Goal: Task Accomplishment & Management: Complete application form

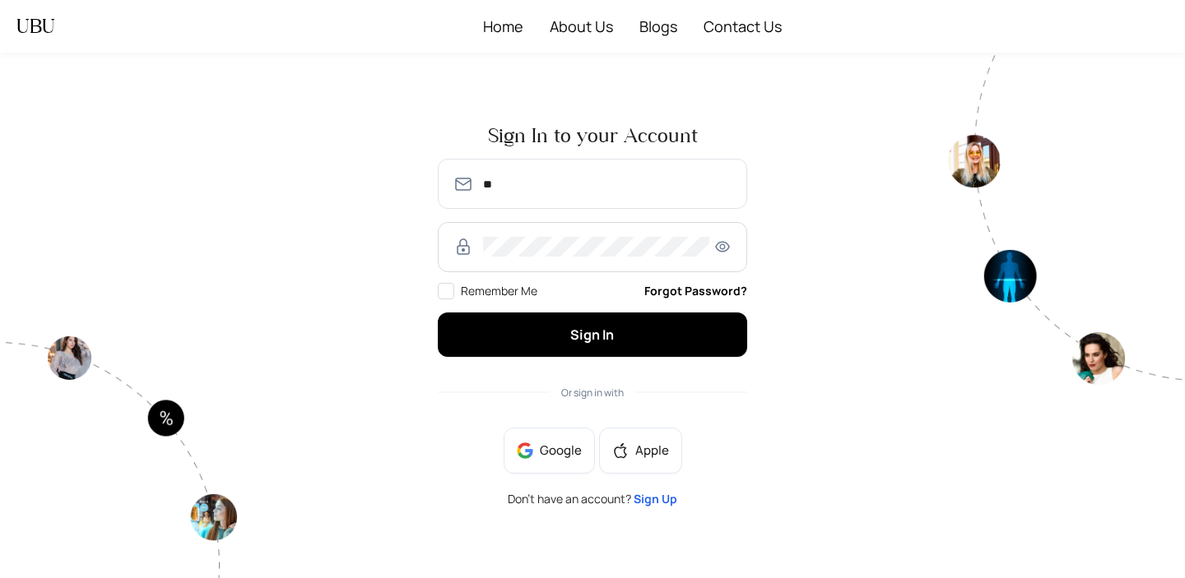
click at [564, 186] on input "**" at bounding box center [607, 184] width 249 height 20
click at [486, 183] on input "**********" at bounding box center [607, 184] width 249 height 20
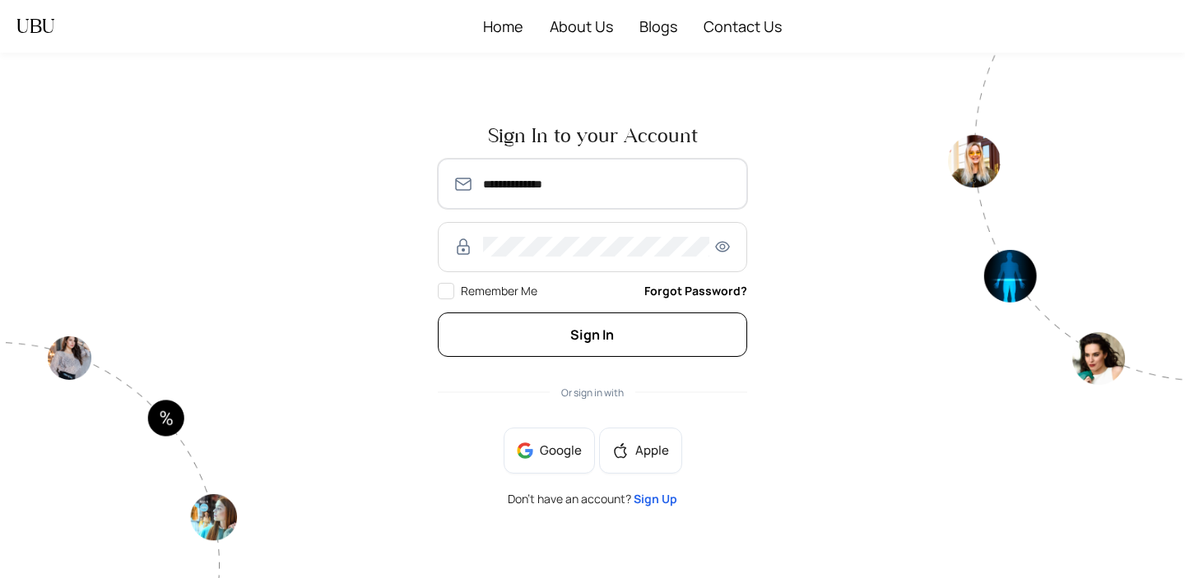
type input "**********"
click at [578, 334] on span "Sign In" at bounding box center [592, 335] width 44 height 18
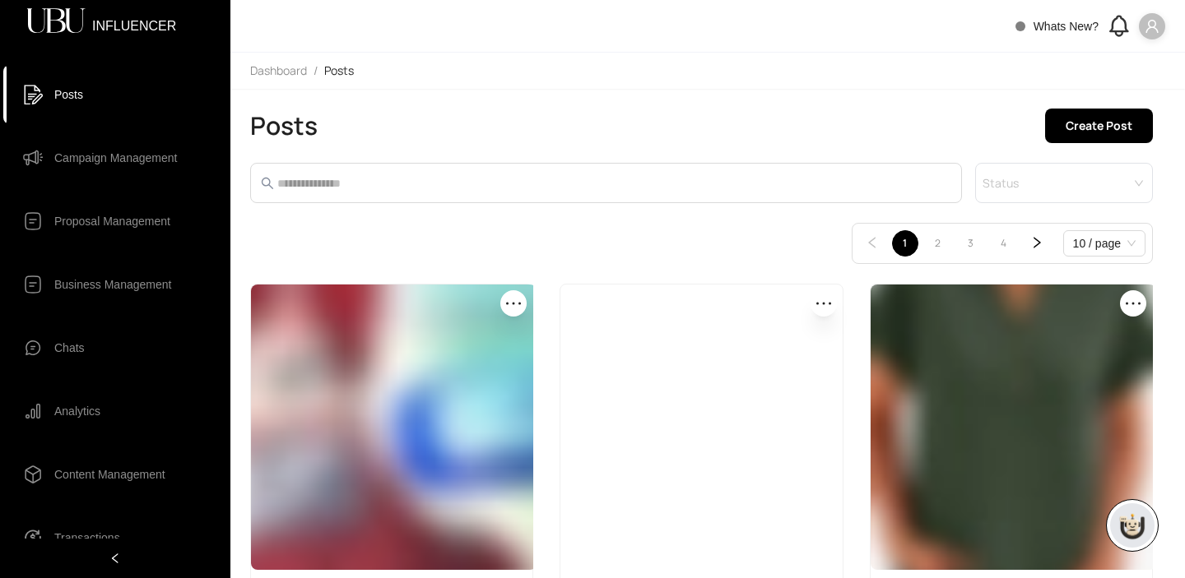
click at [1122, 31] on icon at bounding box center [1119, 33] width 7 height 4
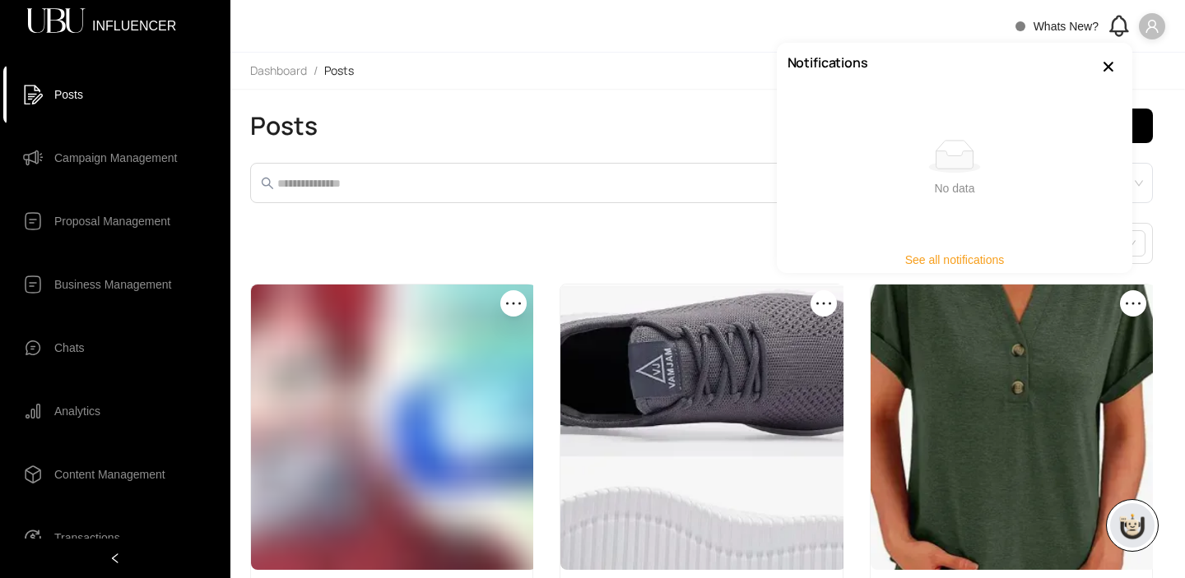
click at [1122, 31] on icon at bounding box center [1119, 33] width 7 height 4
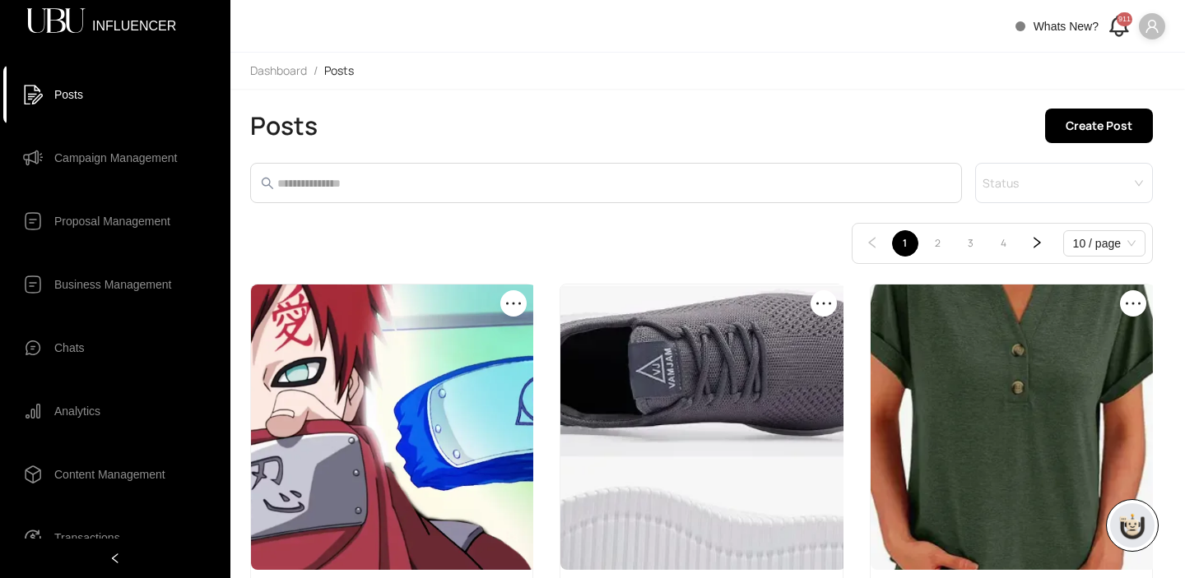
click at [103, 157] on span "Campaign Management" at bounding box center [115, 158] width 123 height 33
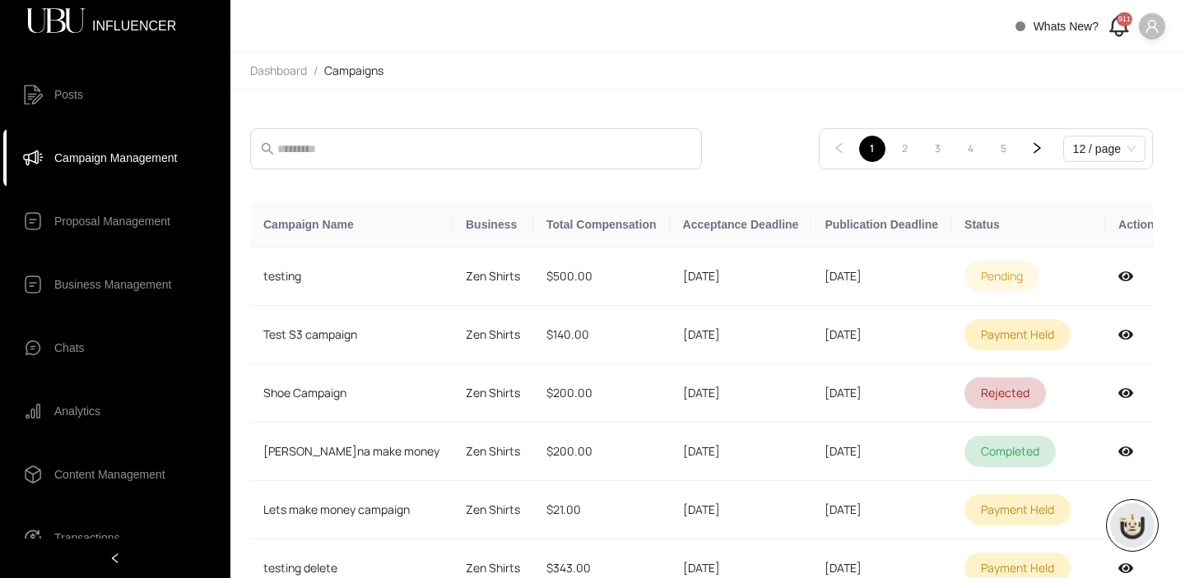
click at [1117, 22] on icon at bounding box center [1118, 25] width 27 height 27
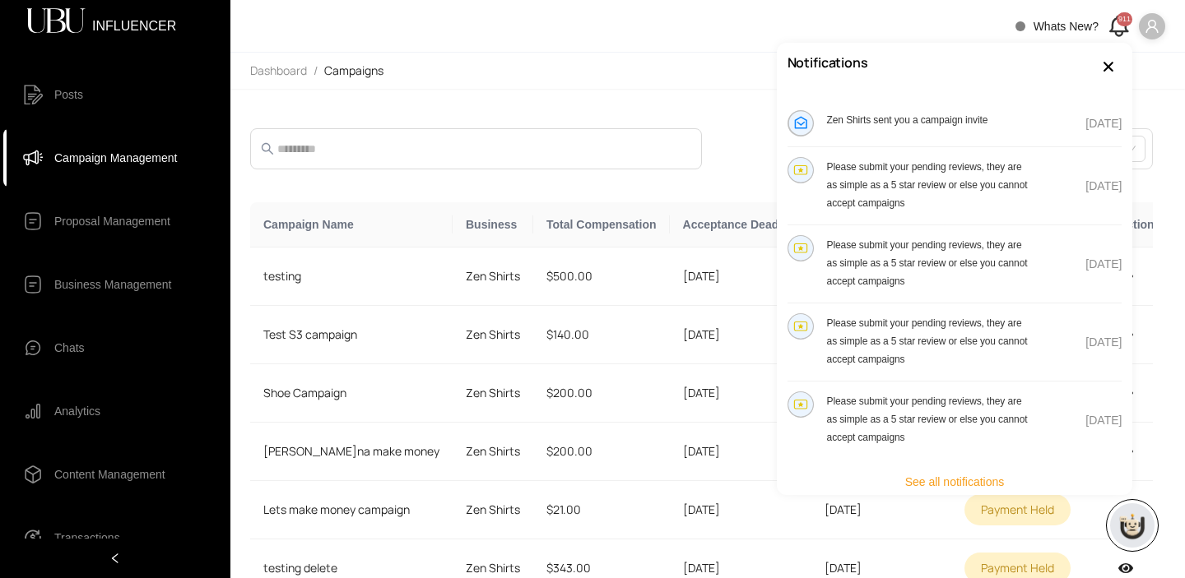
click at [904, 131] on div "Zen Shirts sent you a campaign invite" at bounding box center [936, 123] width 299 height 26
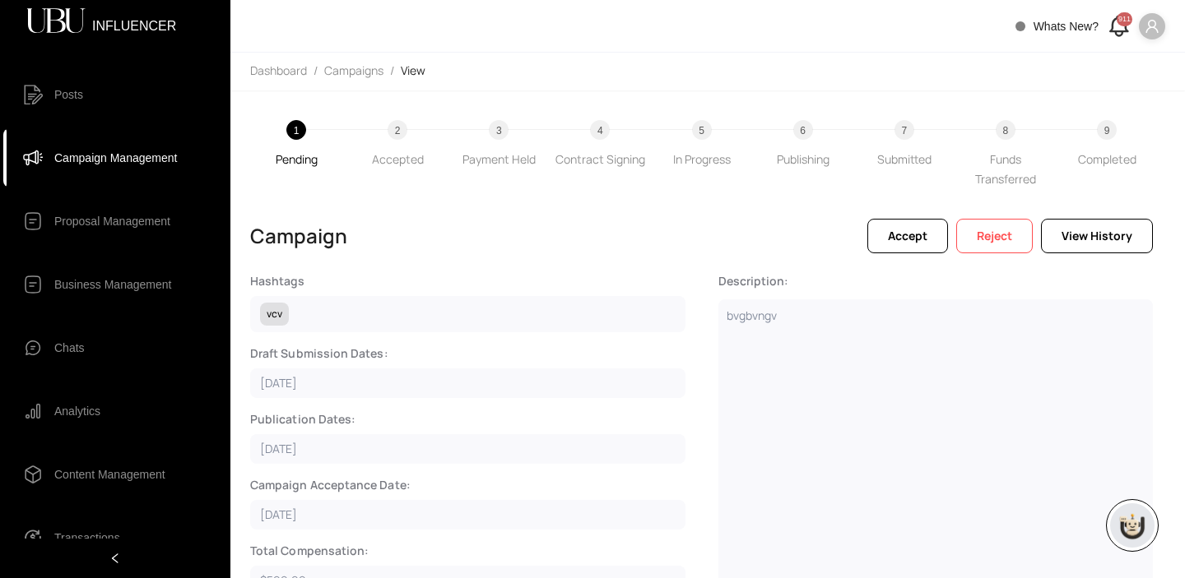
click at [147, 160] on span "Campaign Management" at bounding box center [115, 158] width 123 height 33
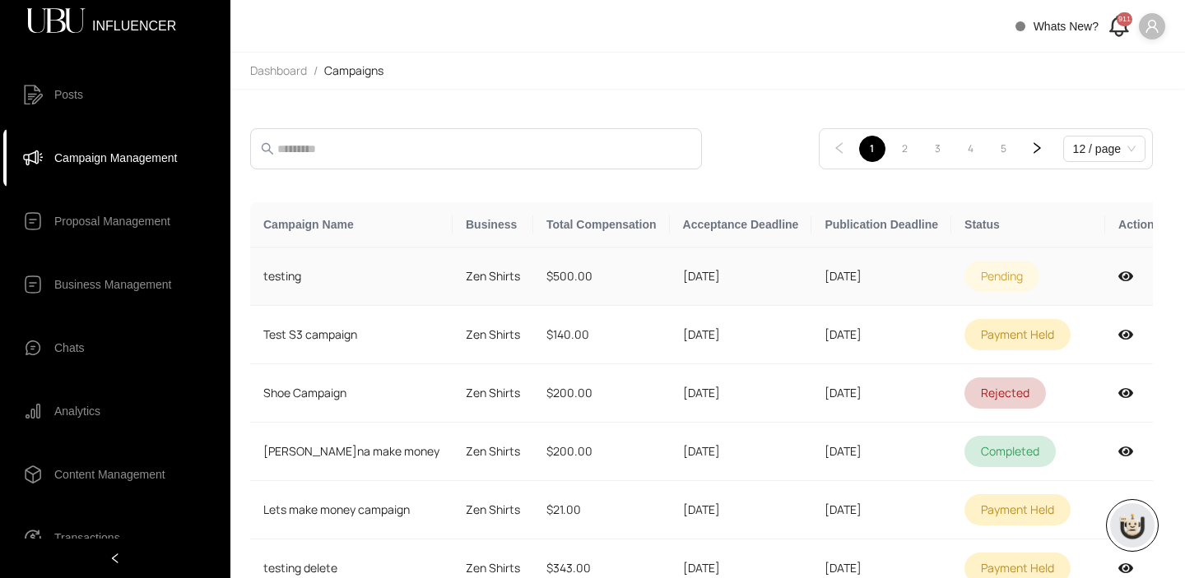
click at [757, 276] on td "[DATE]" at bounding box center [741, 277] width 142 height 58
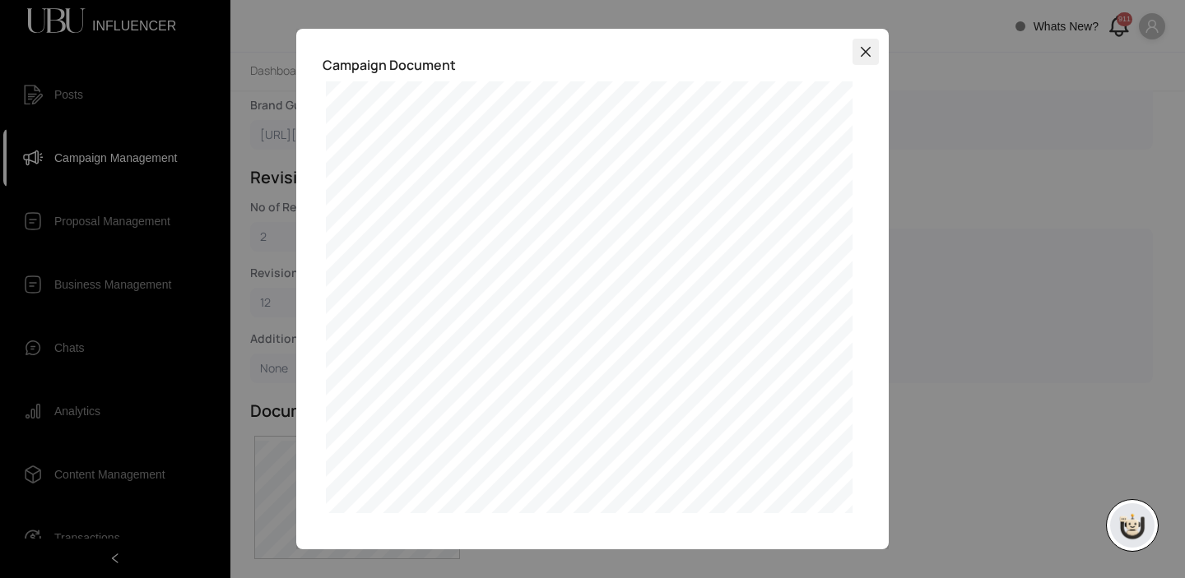
click at [872, 48] on span "Close" at bounding box center [866, 51] width 26 height 13
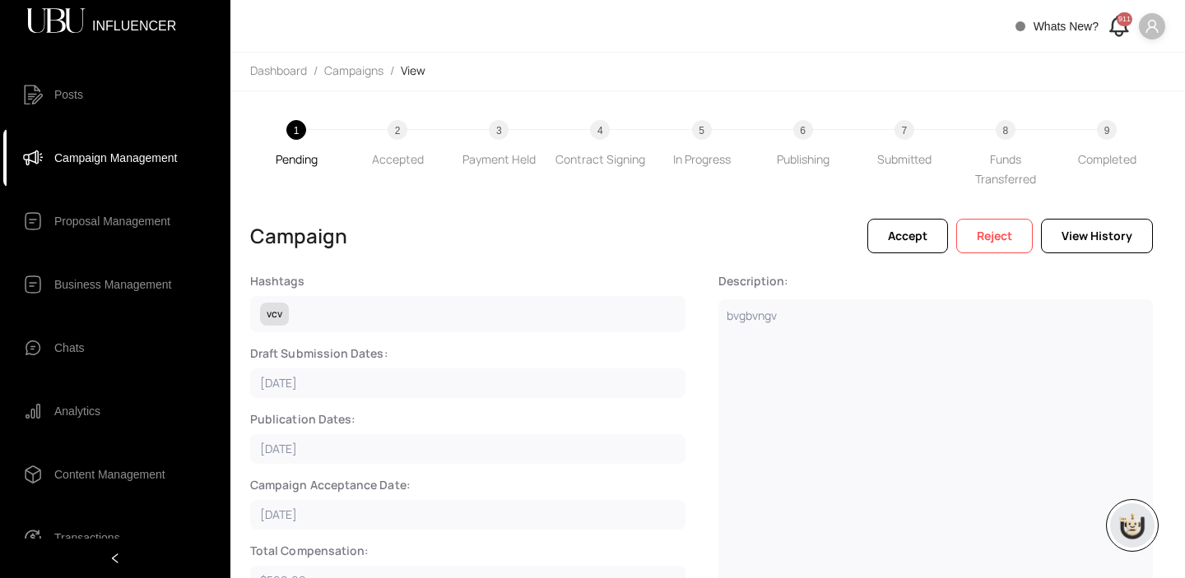
click at [1110, 28] on icon at bounding box center [1118, 25] width 27 height 27
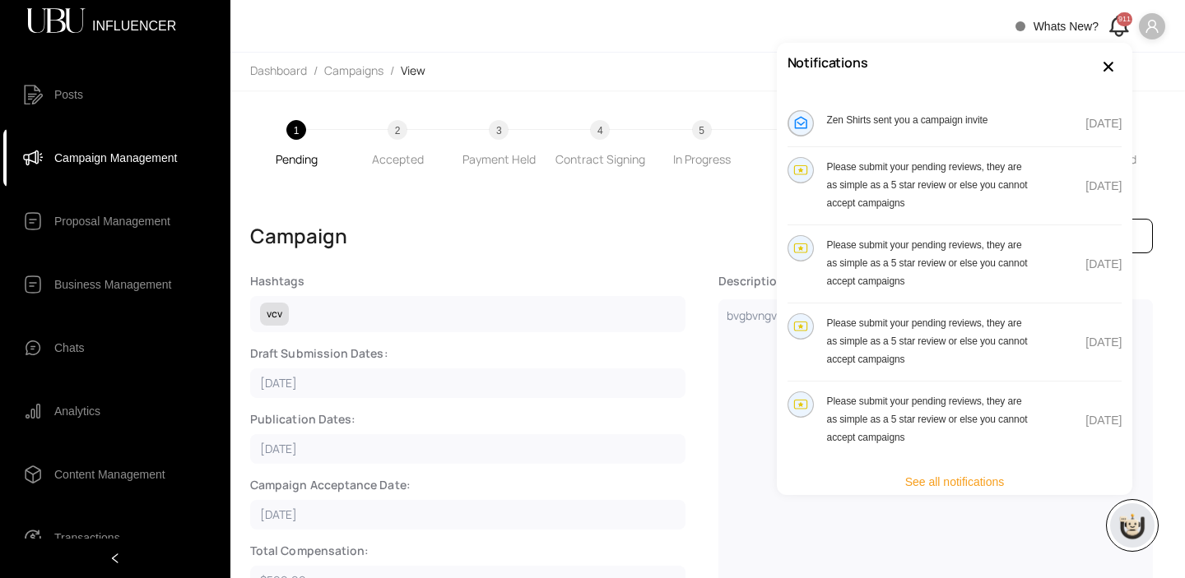
click at [1110, 28] on icon at bounding box center [1118, 25] width 27 height 27
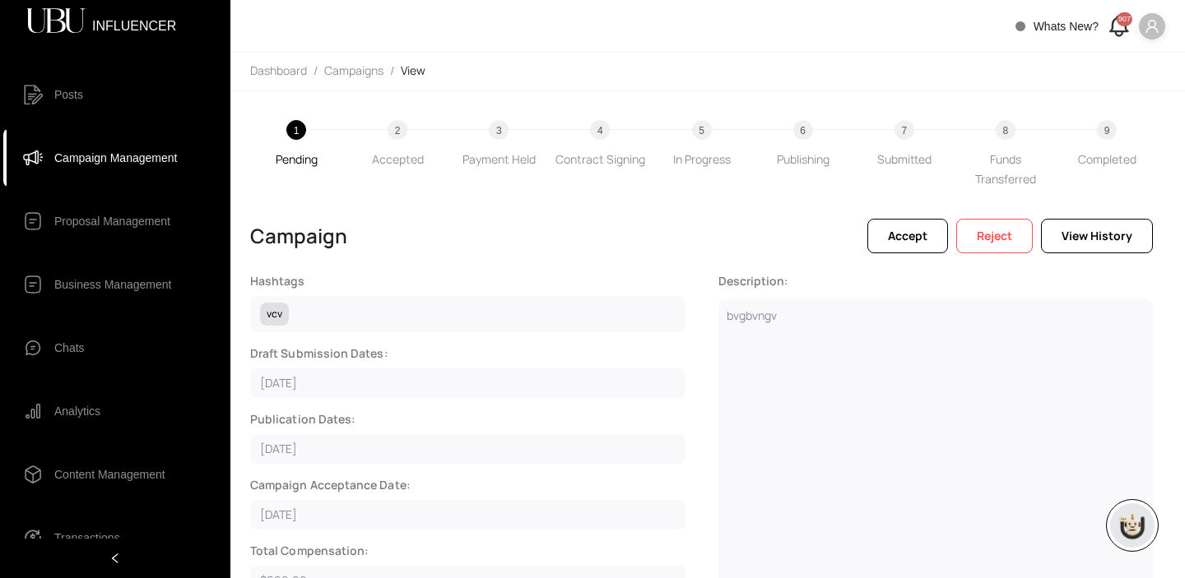
click at [1121, 22] on div "907" at bounding box center [1125, 19] width 16 height 14
click at [1119, 26] on div "907" at bounding box center [1125, 19] width 16 height 14
click at [1122, 19] on div "907" at bounding box center [1125, 19] width 16 height 14
click at [1114, 19] on icon at bounding box center [1118, 23] width 17 height 15
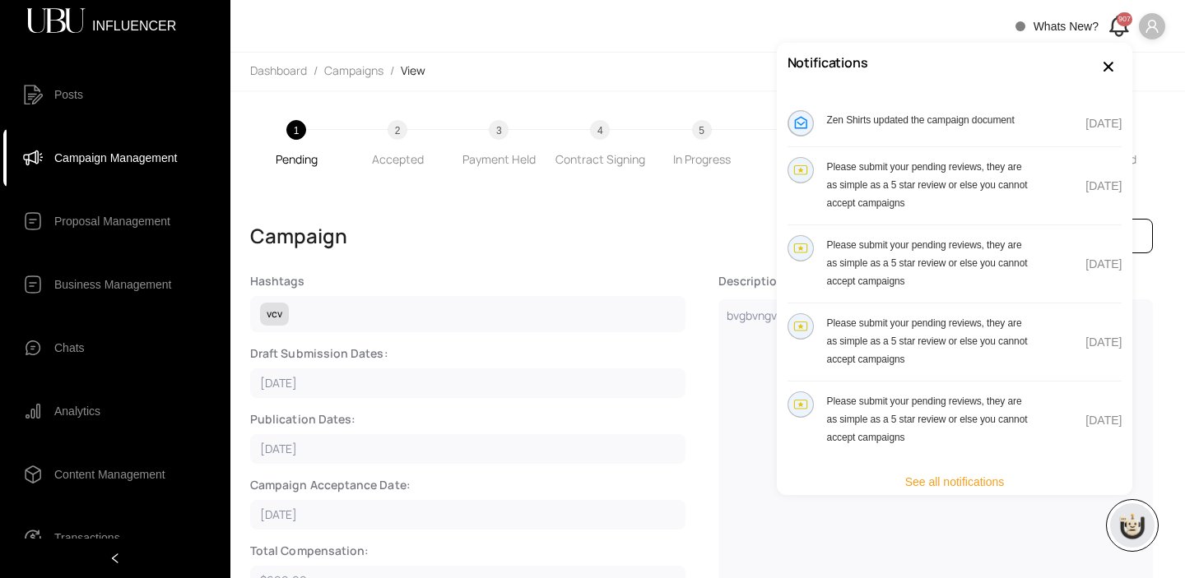
click at [1118, 26] on div "907" at bounding box center [1125, 19] width 16 height 14
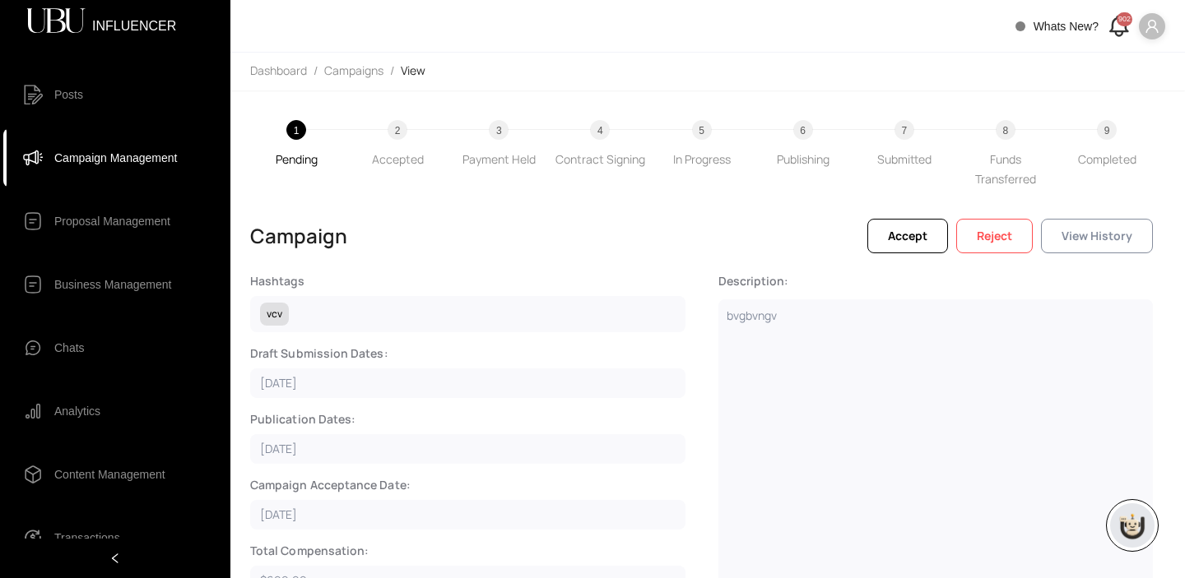
click at [1094, 231] on span "View History" at bounding box center [1097, 236] width 71 height 18
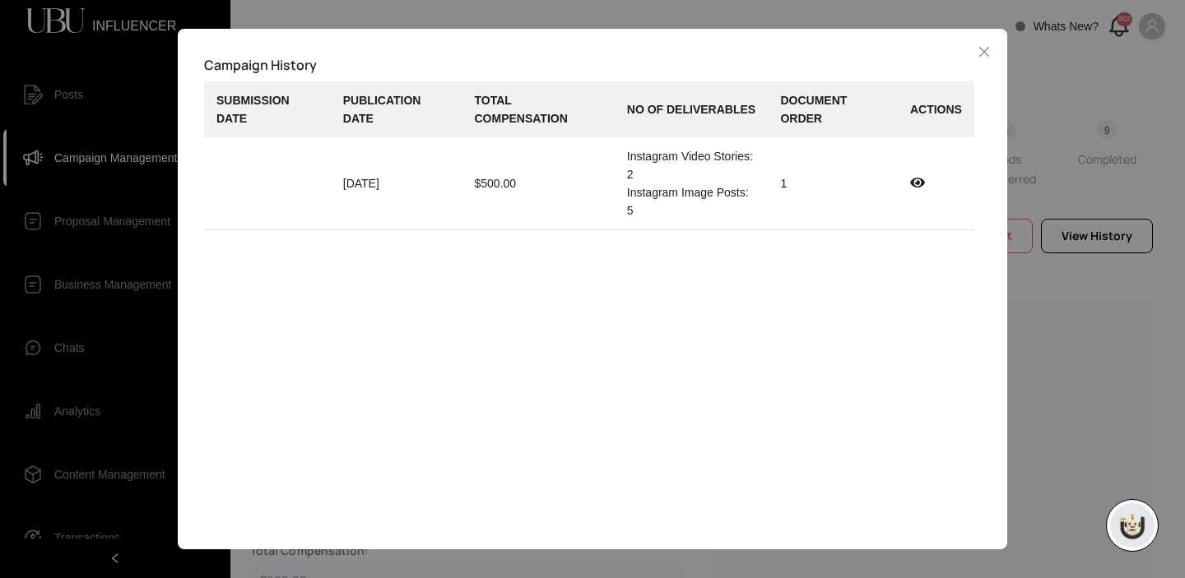
click at [912, 181] on icon at bounding box center [917, 182] width 15 height 13
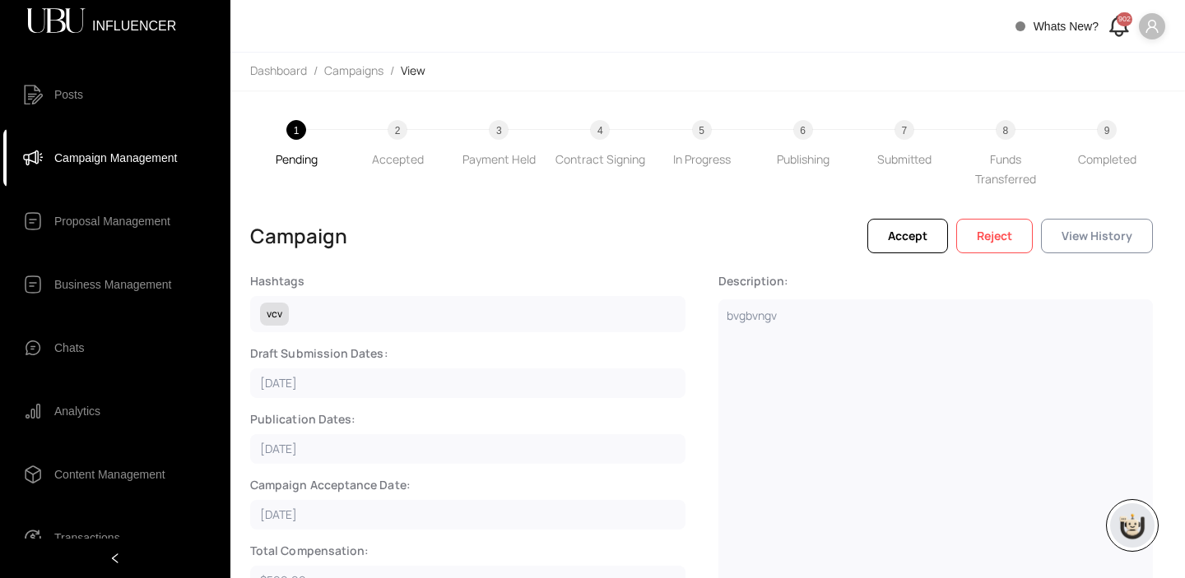
click at [1110, 236] on span "View History" at bounding box center [1097, 236] width 71 height 18
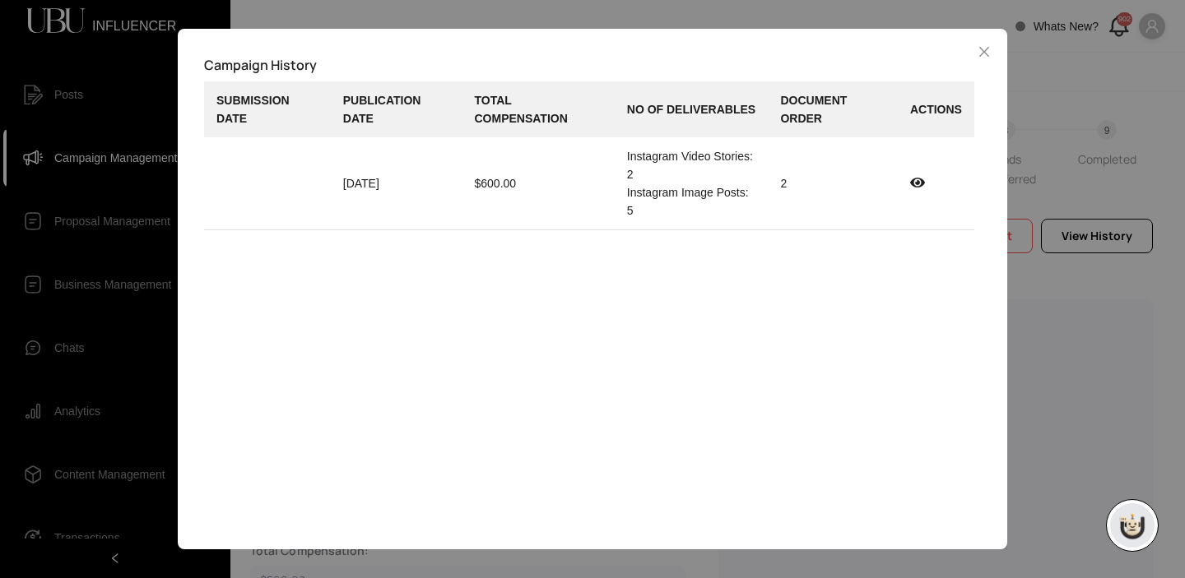
click at [917, 185] on icon at bounding box center [917, 182] width 15 height 13
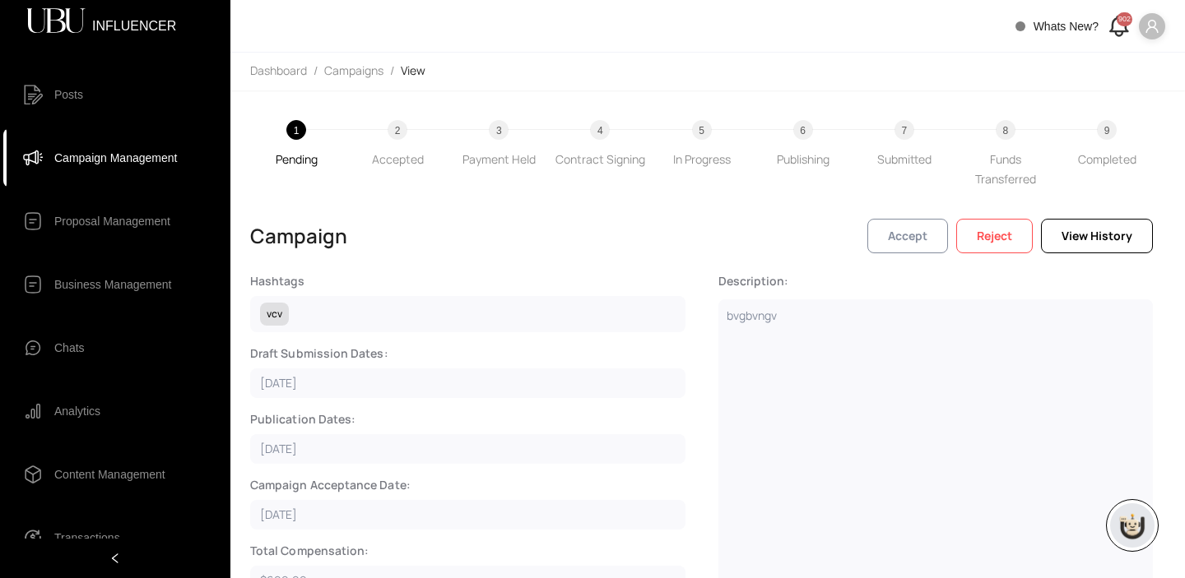
click at [920, 232] on span "Accept" at bounding box center [907, 236] width 39 height 18
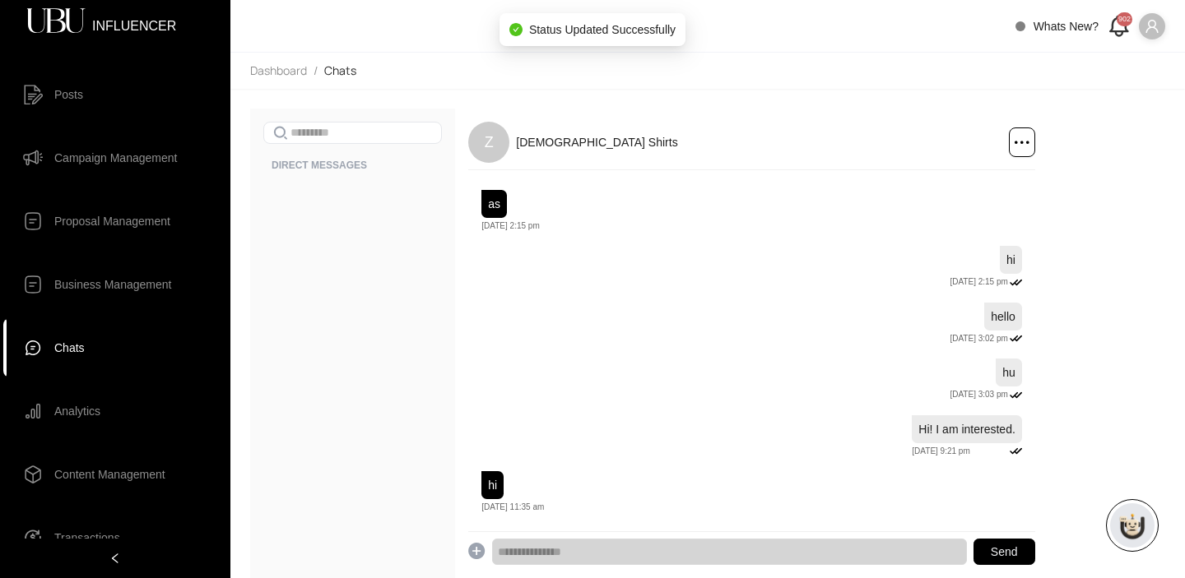
scroll to position [9248, 0]
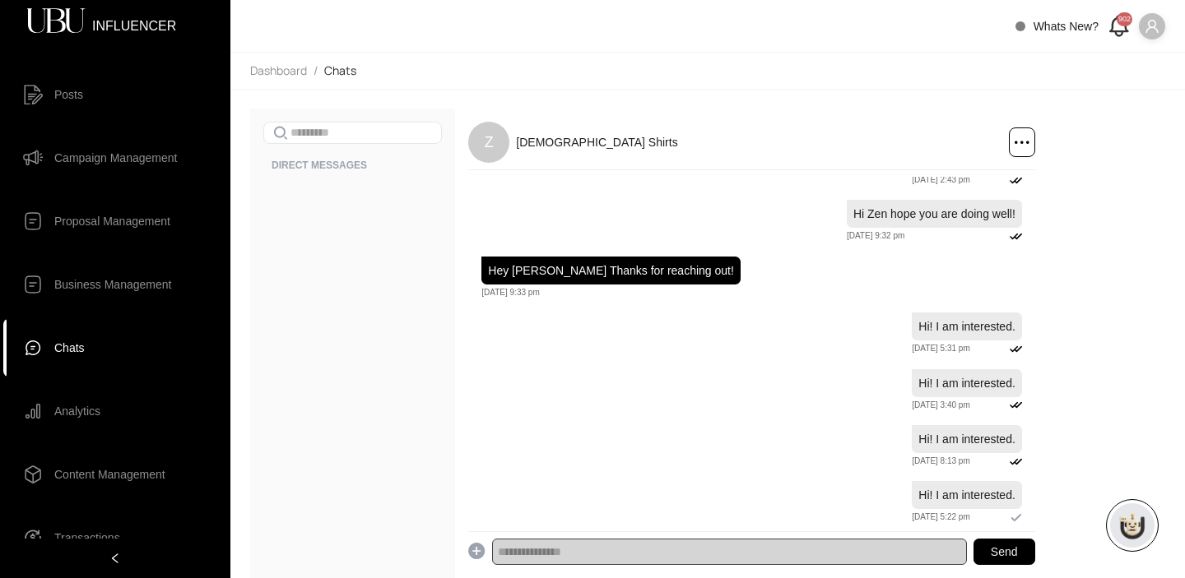
click at [611, 557] on input "text" at bounding box center [729, 552] width 474 height 26
type input "*********"
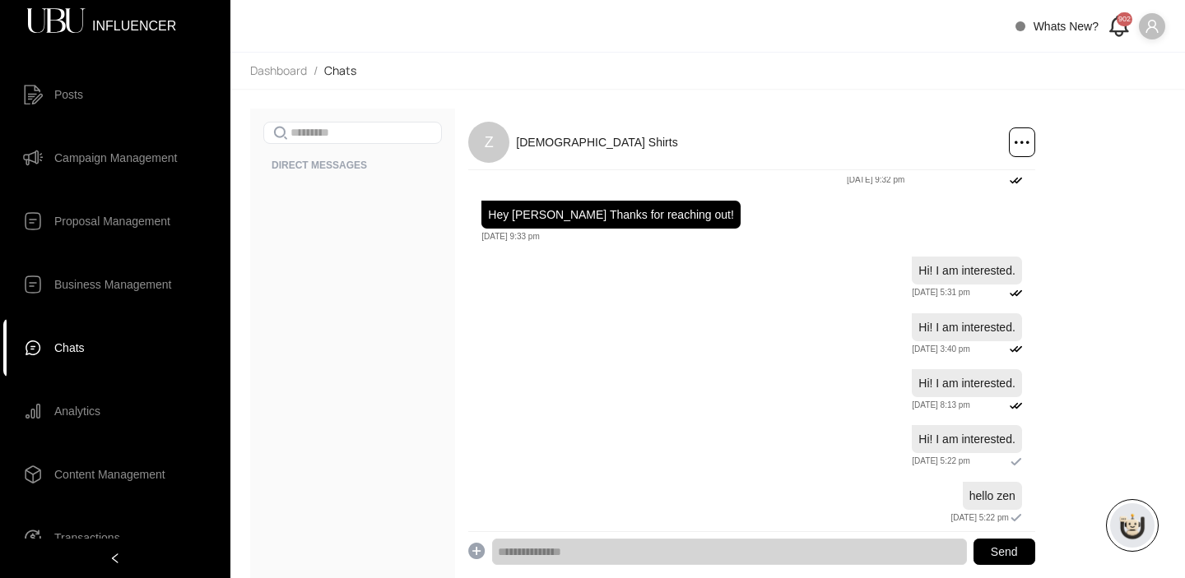
click at [103, 345] on span "Chats" at bounding box center [127, 348] width 146 height 33
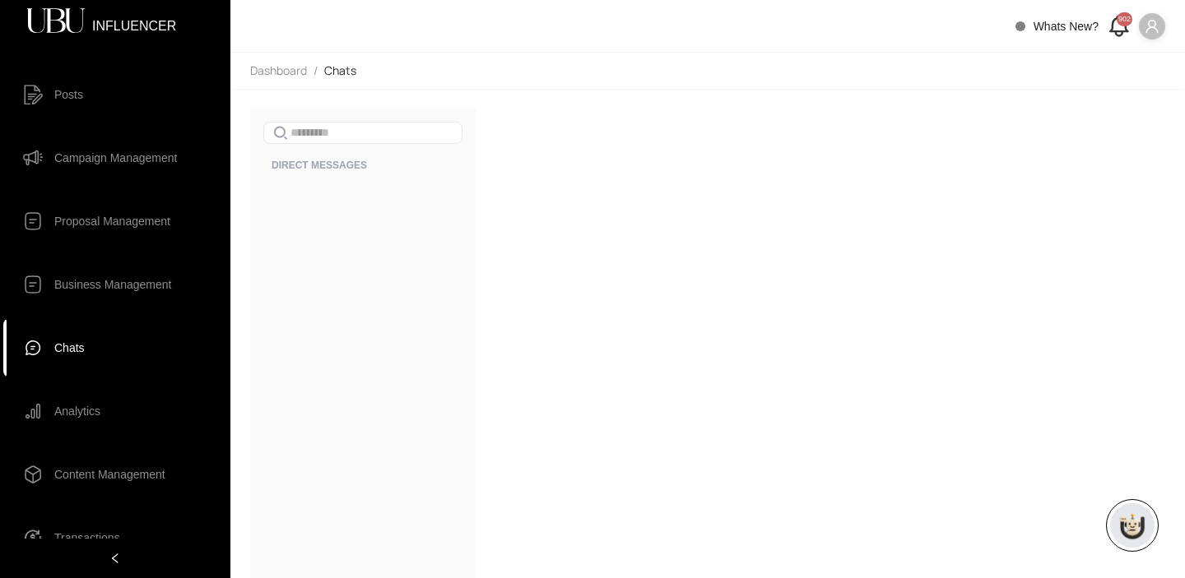
click at [103, 345] on span "Chats" at bounding box center [127, 348] width 146 height 33
click at [342, 142] on span at bounding box center [362, 133] width 199 height 22
click at [297, 129] on input "***" at bounding box center [371, 133] width 162 height 14
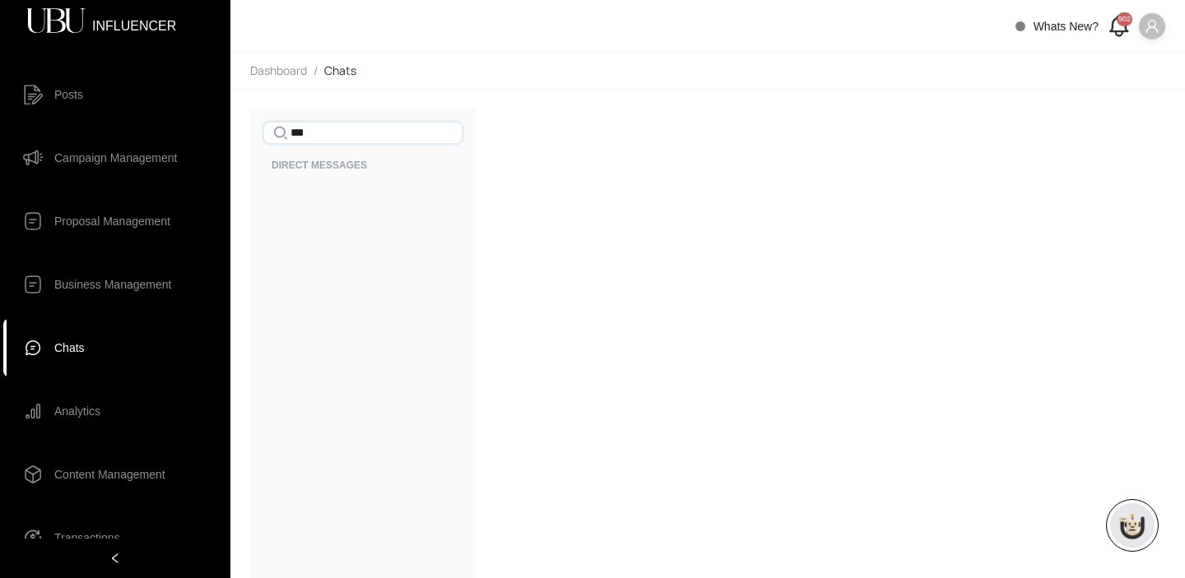
type input "***"
click at [1116, 38] on icon at bounding box center [1118, 25] width 27 height 27
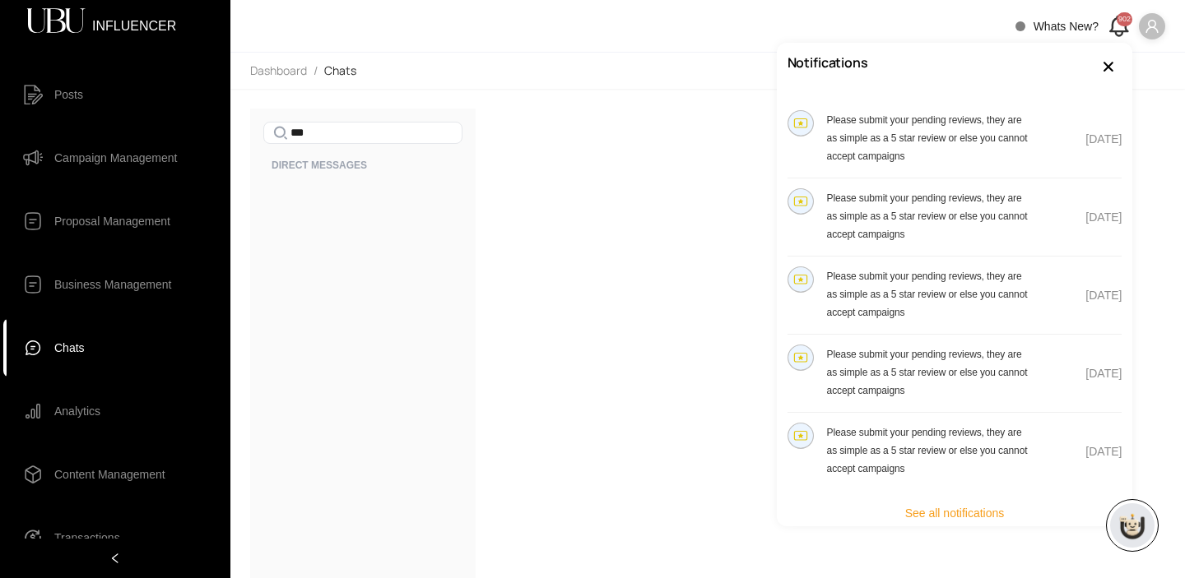
click at [1116, 38] on icon at bounding box center [1118, 25] width 27 height 27
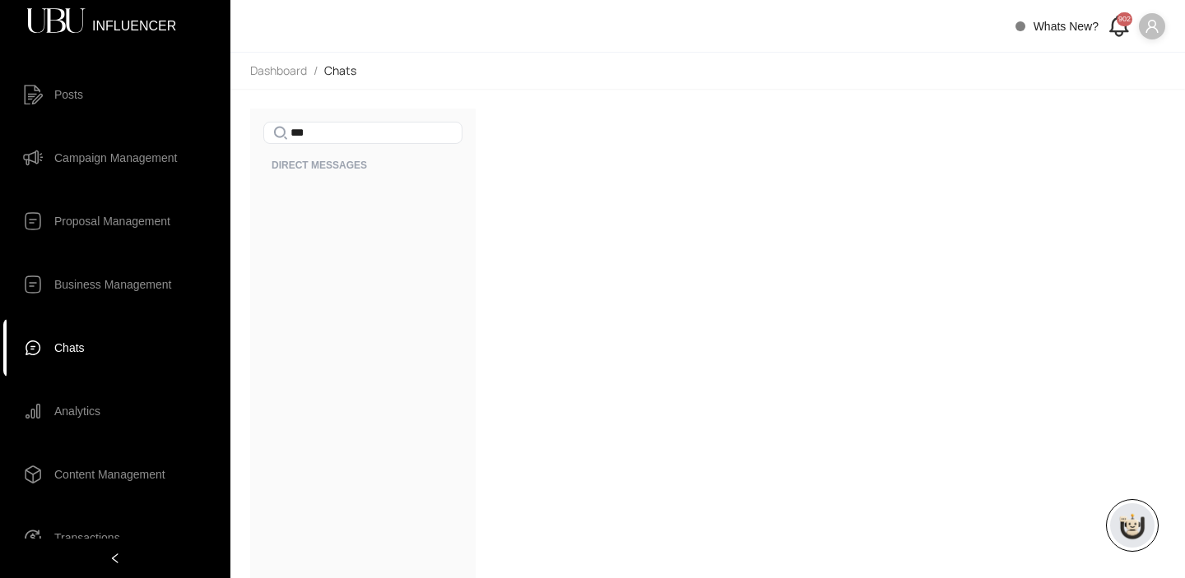
click at [1116, 38] on icon at bounding box center [1118, 25] width 27 height 27
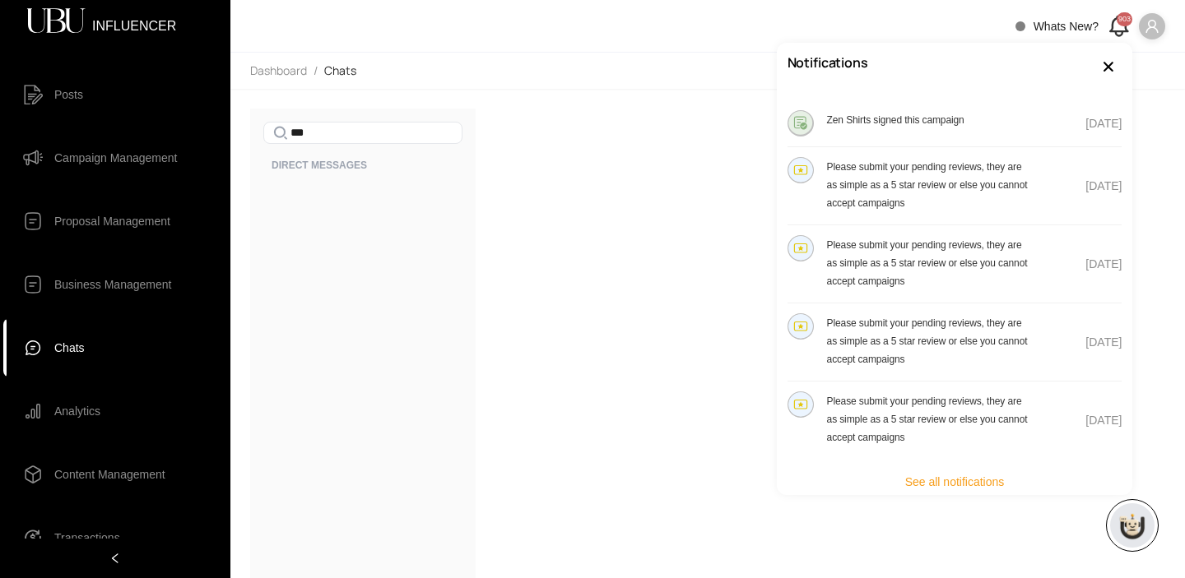
click at [997, 109] on li "Zen Shirts signed this campaign Sep 9" at bounding box center [954, 123] width 335 height 47
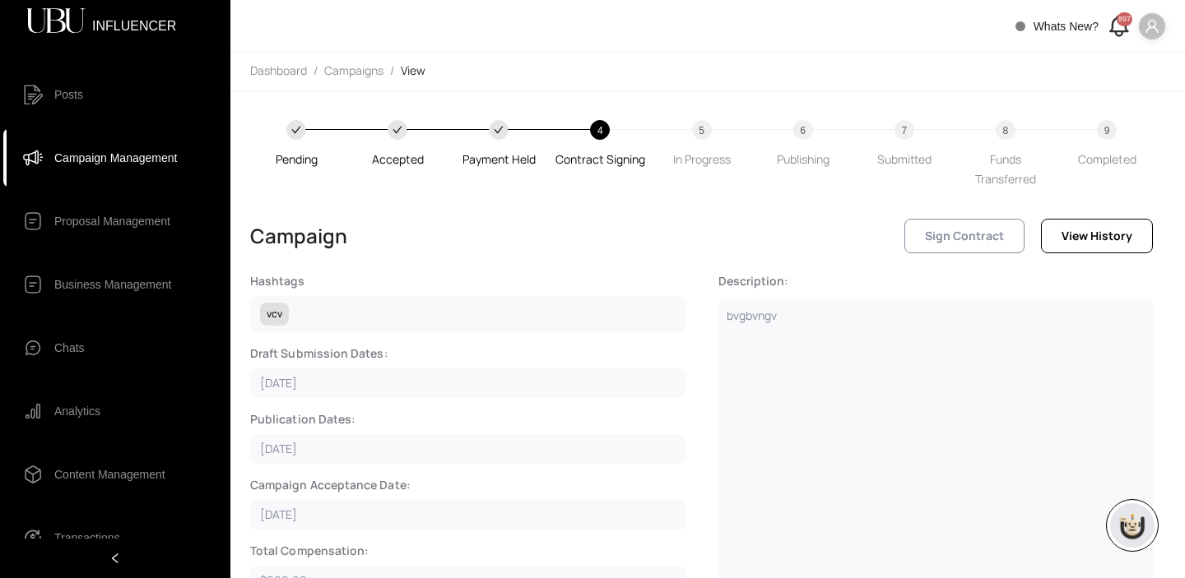
click at [979, 231] on span "Sign Contract" at bounding box center [964, 236] width 79 height 18
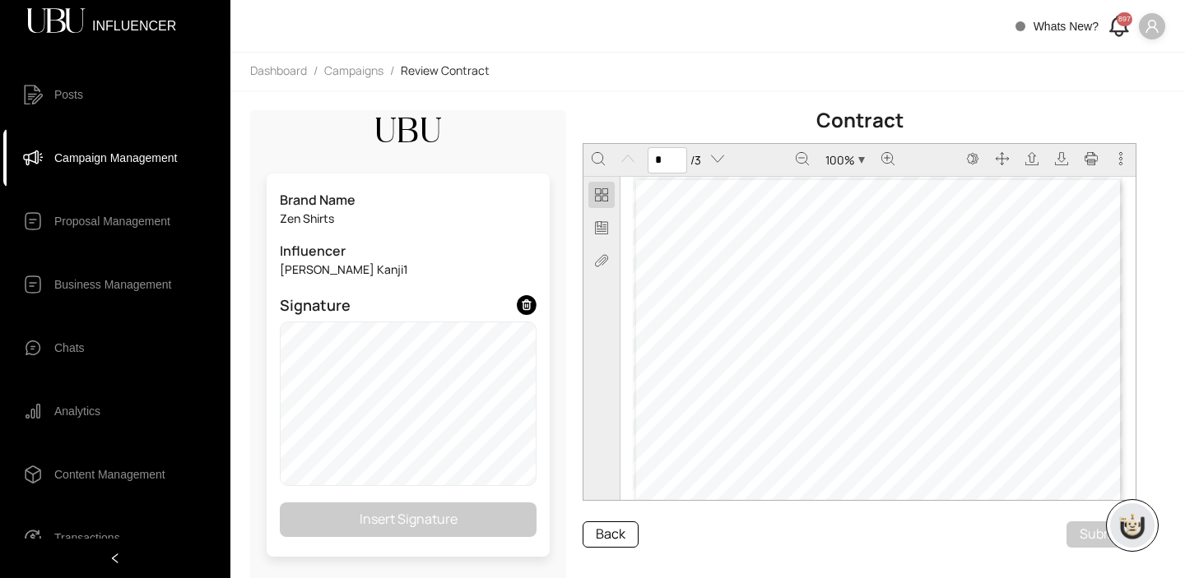
type input "*"
click at [416, 521] on span "Insert Signature" at bounding box center [409, 519] width 98 height 21
type input "*"
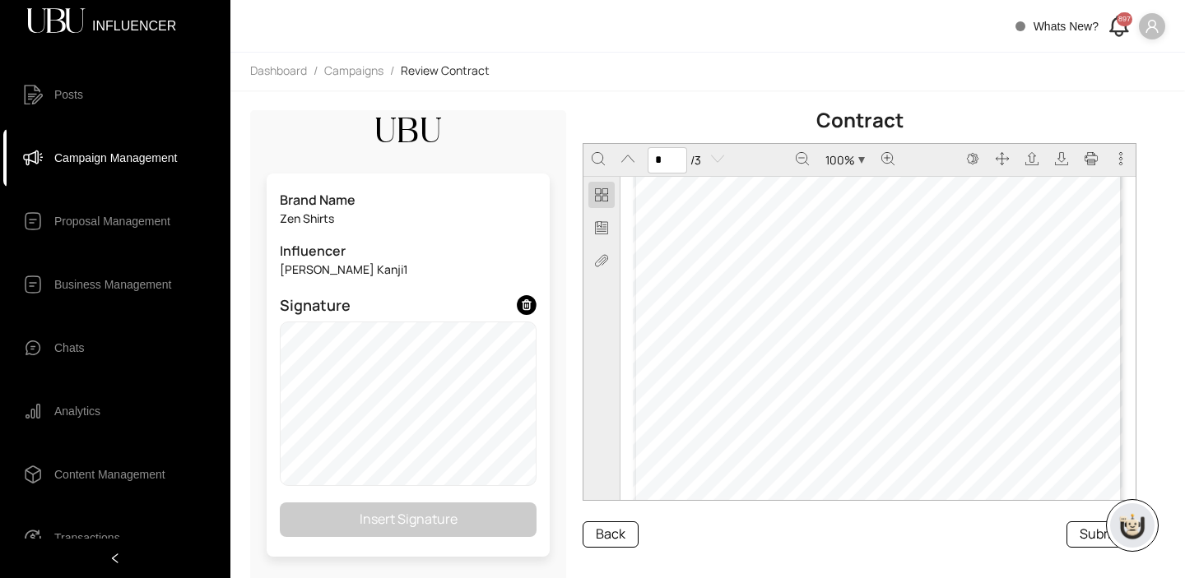
click at [1089, 532] on button "Submit" at bounding box center [1101, 535] width 70 height 26
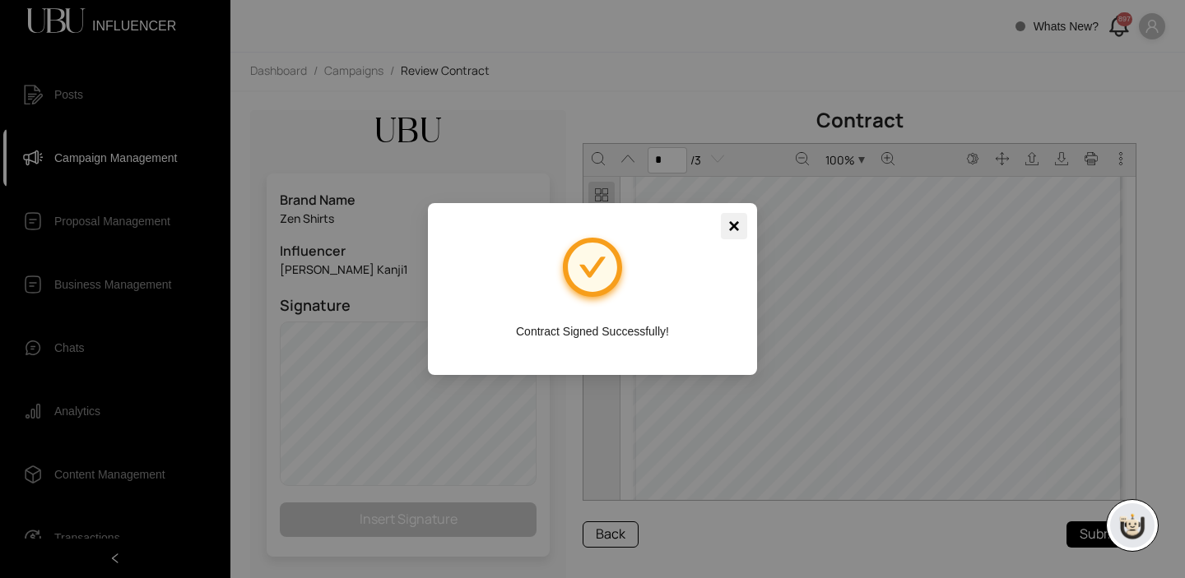
click at [734, 224] on span "×" at bounding box center [734, 226] width 12 height 26
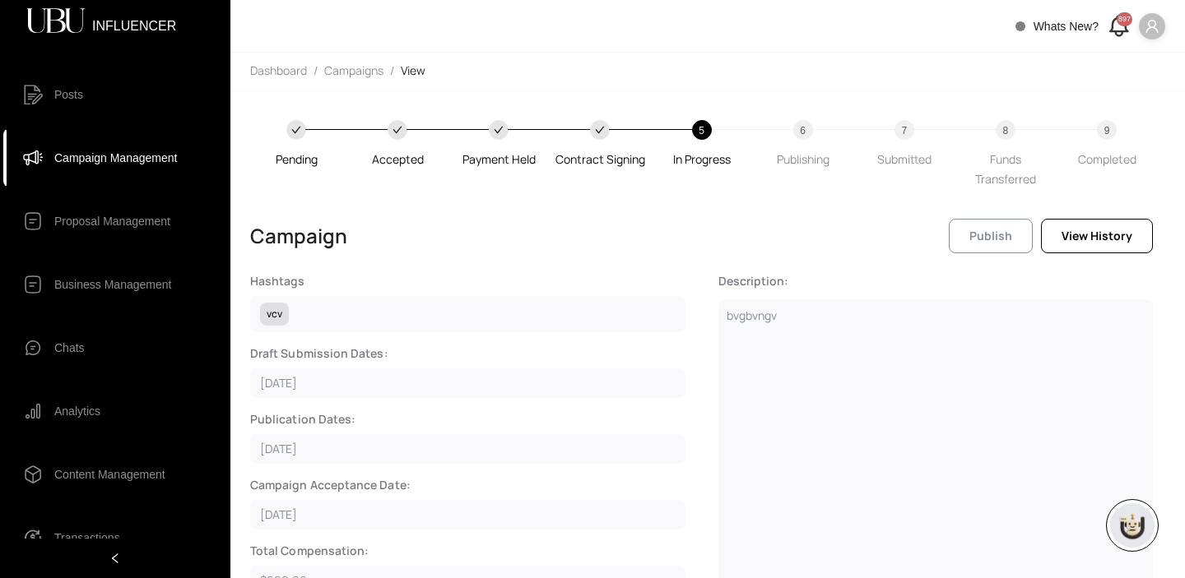
click at [1001, 233] on span "Publish" at bounding box center [990, 236] width 43 height 18
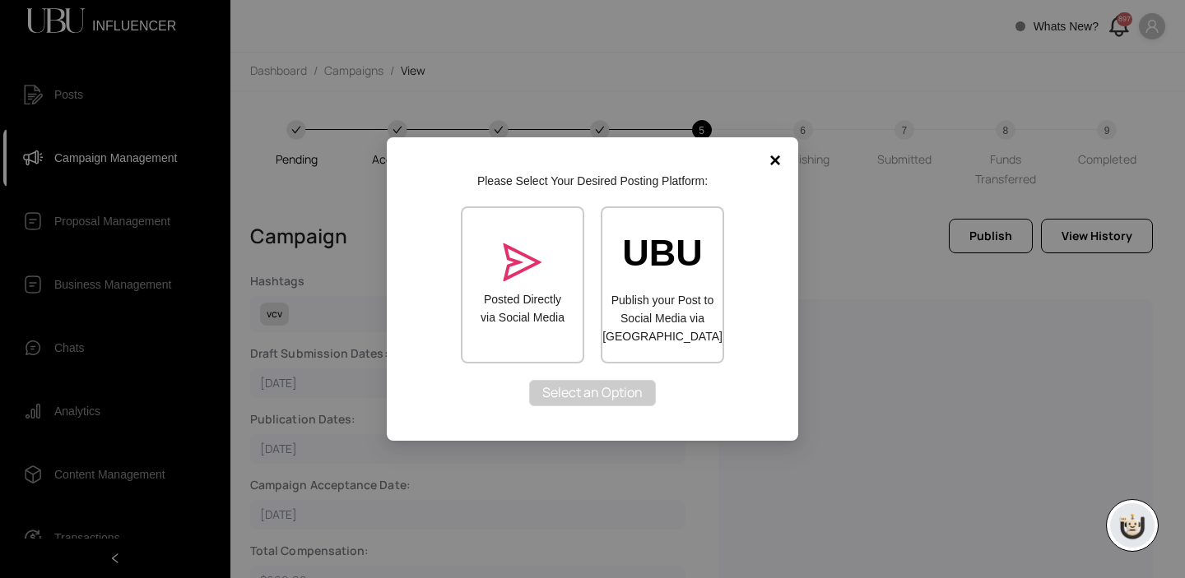
click at [658, 302] on label "Publish your Post to Social Media via UBU" at bounding box center [662, 318] width 120 height 54
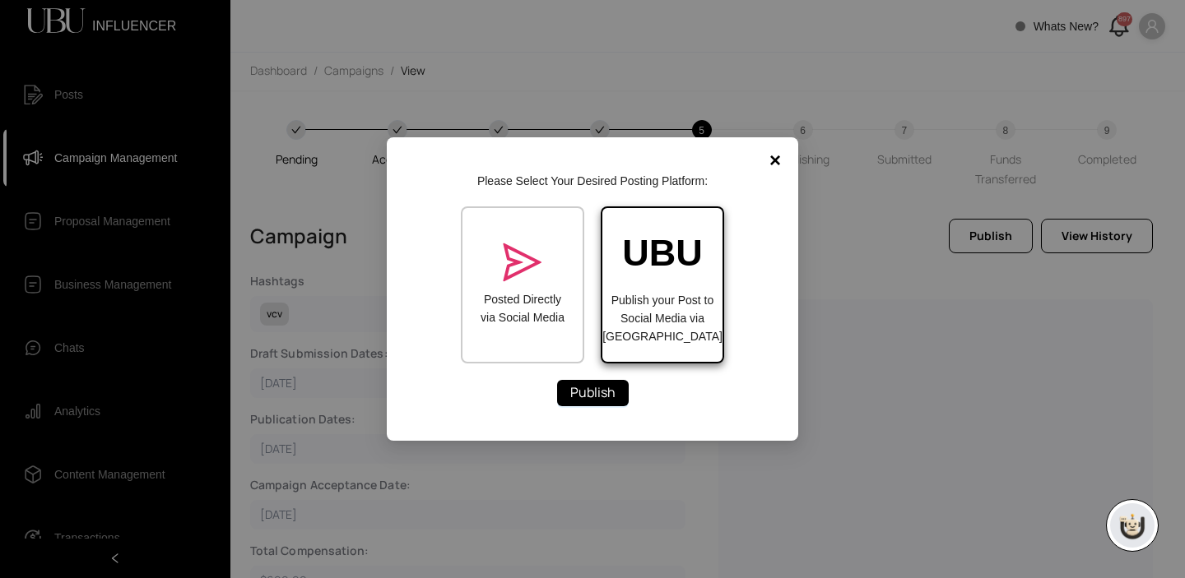
click at [543, 289] on div "Posted Directly via Social Media" at bounding box center [522, 285] width 123 height 157
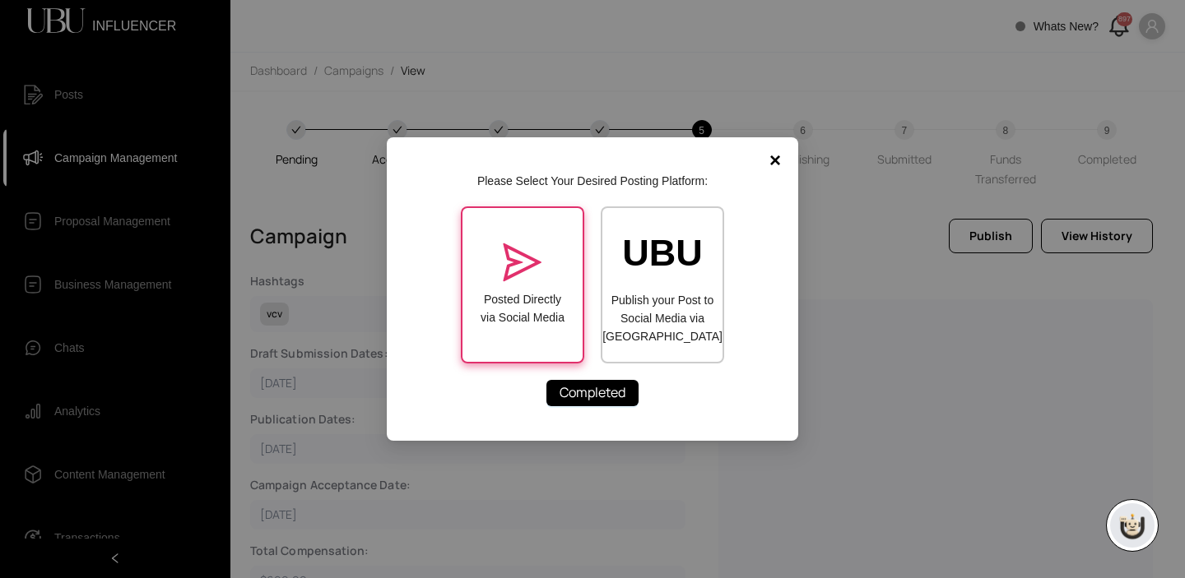
click at [685, 315] on label "Publish your Post to Social Media via UBU" at bounding box center [662, 318] width 120 height 54
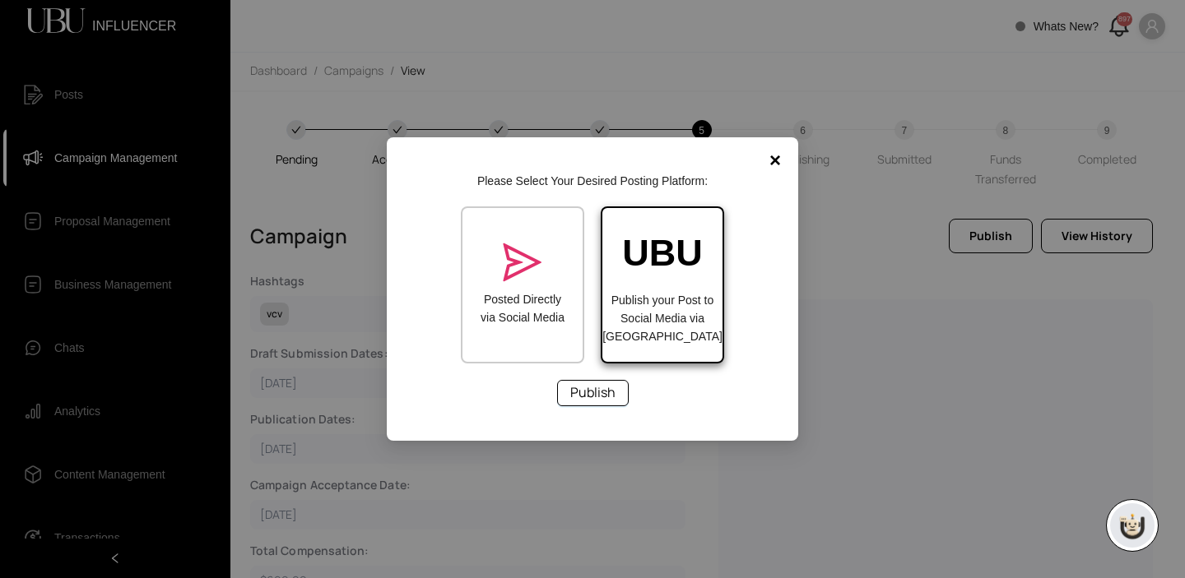
click at [593, 388] on span "Publish" at bounding box center [592, 393] width 45 height 21
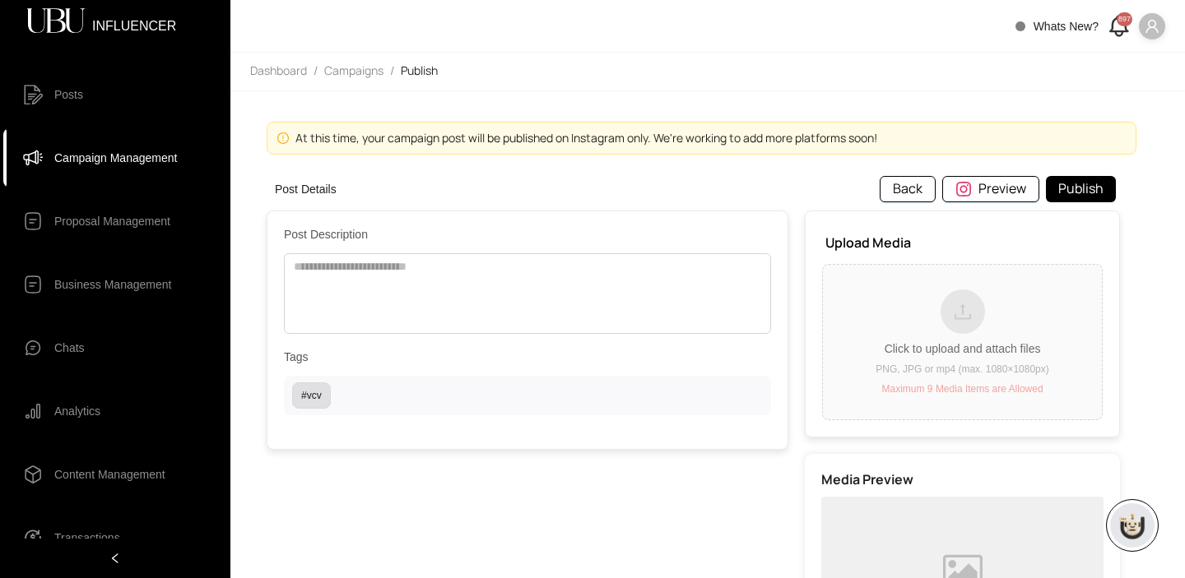
scroll to position [2, 0]
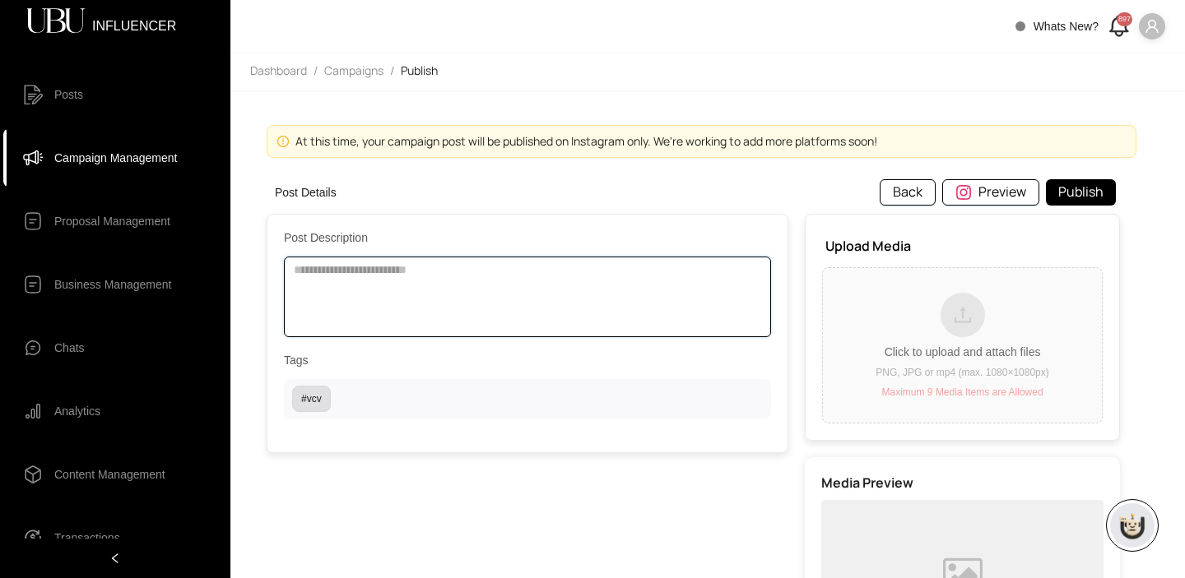
click at [393, 303] on textarea at bounding box center [527, 297] width 487 height 81
type textarea "**"
type textarea "***"
type textarea "*****"
type textarea "******"
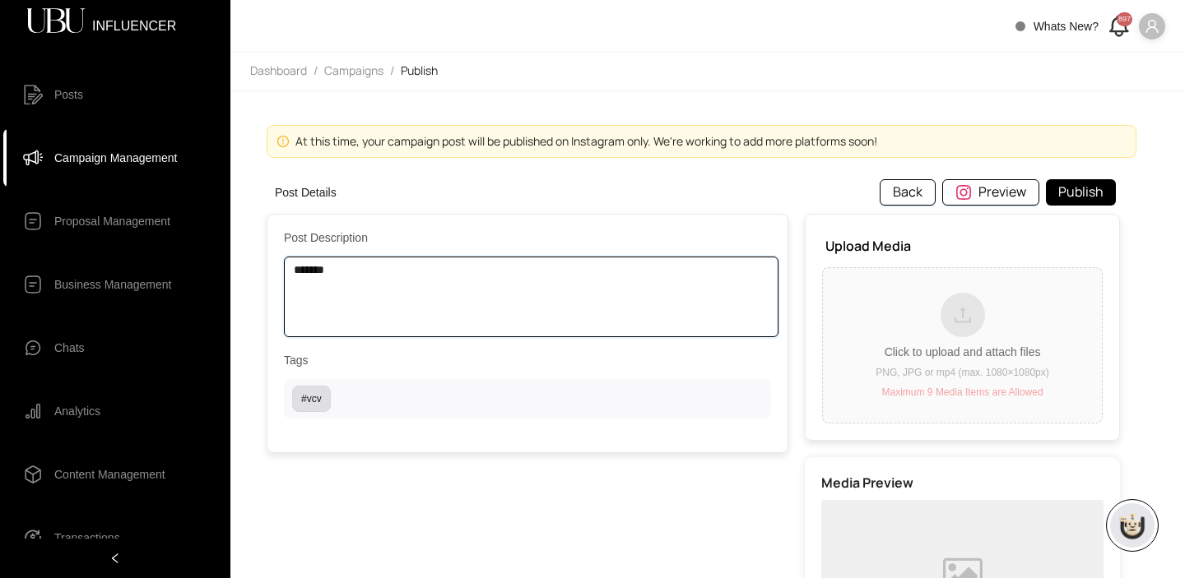
type textarea "********"
type textarea "*********"
type textarea "**********"
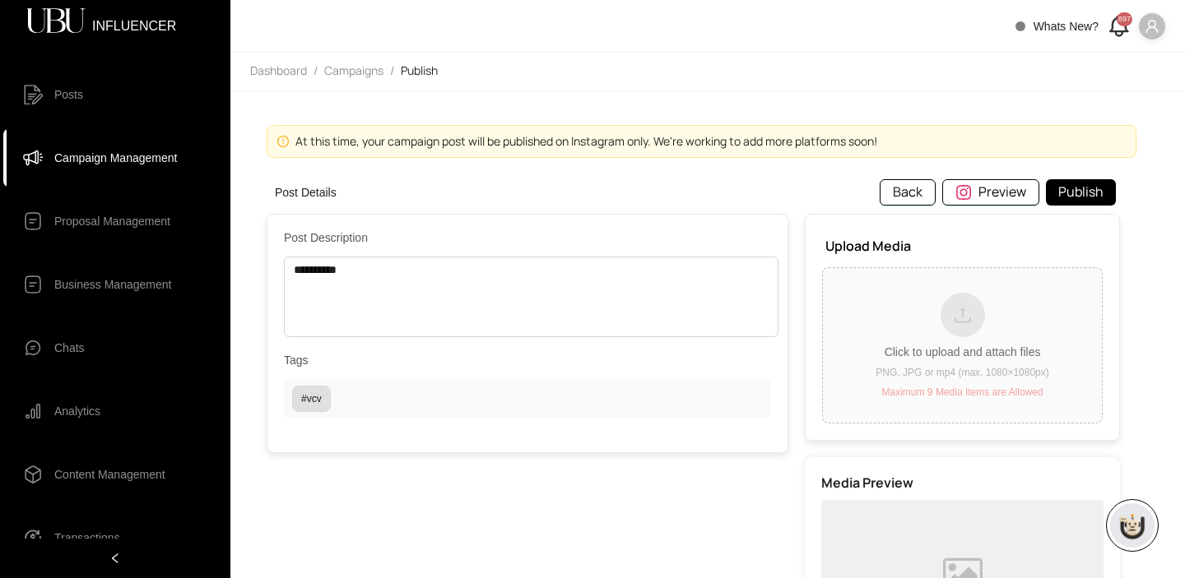
click at [973, 318] on icon "upload" at bounding box center [963, 315] width 20 height 20
click at [0, 0] on input "Click to upload and attach files PNG, JPG or mp4 (max. 1080×1080px) Maximum 9 M…" at bounding box center [0, 0] width 0 height 0
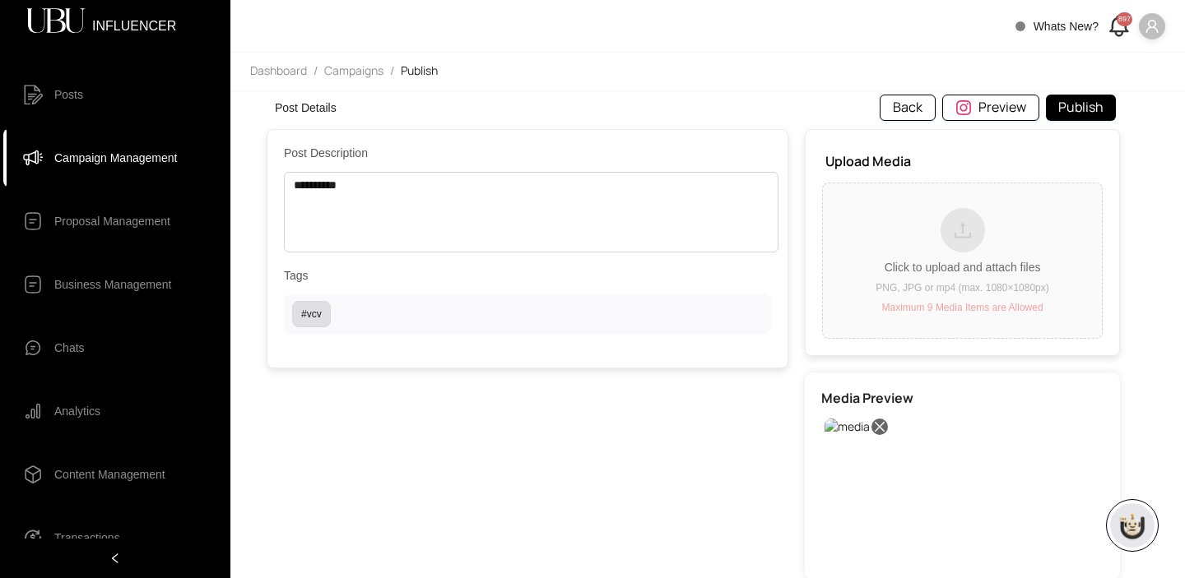
scroll to position [106, 0]
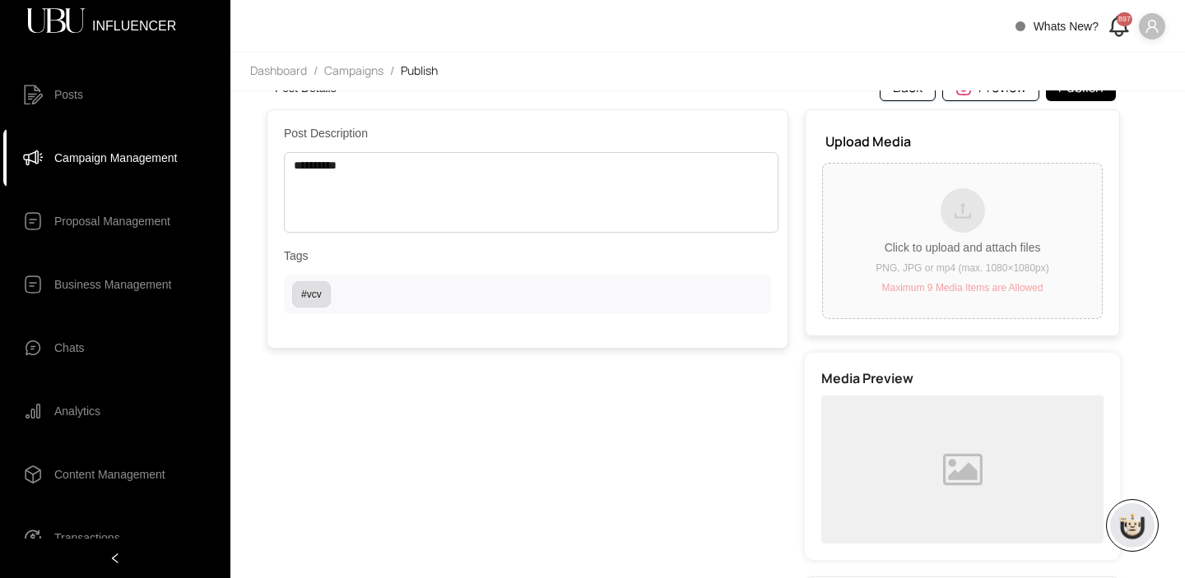
click at [961, 198] on div at bounding box center [963, 210] width 44 height 44
click at [0, 0] on input "Click to upload and attach files PNG, JPG or mp4 (max. 1080×1080px) Maximum 9 M…" at bounding box center [0, 0] width 0 height 0
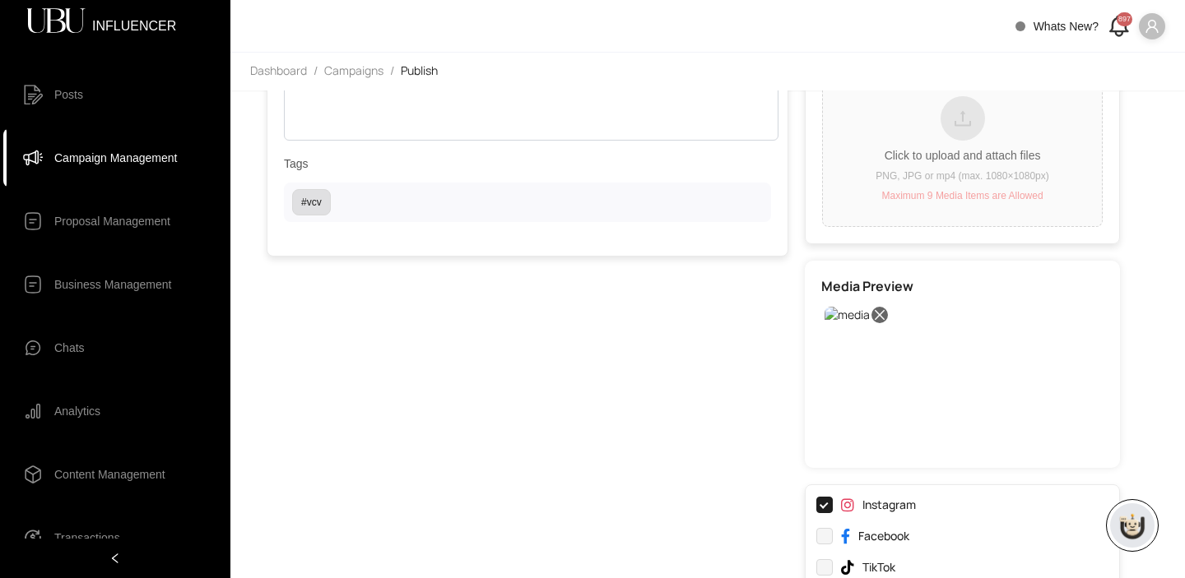
scroll to position [0, 0]
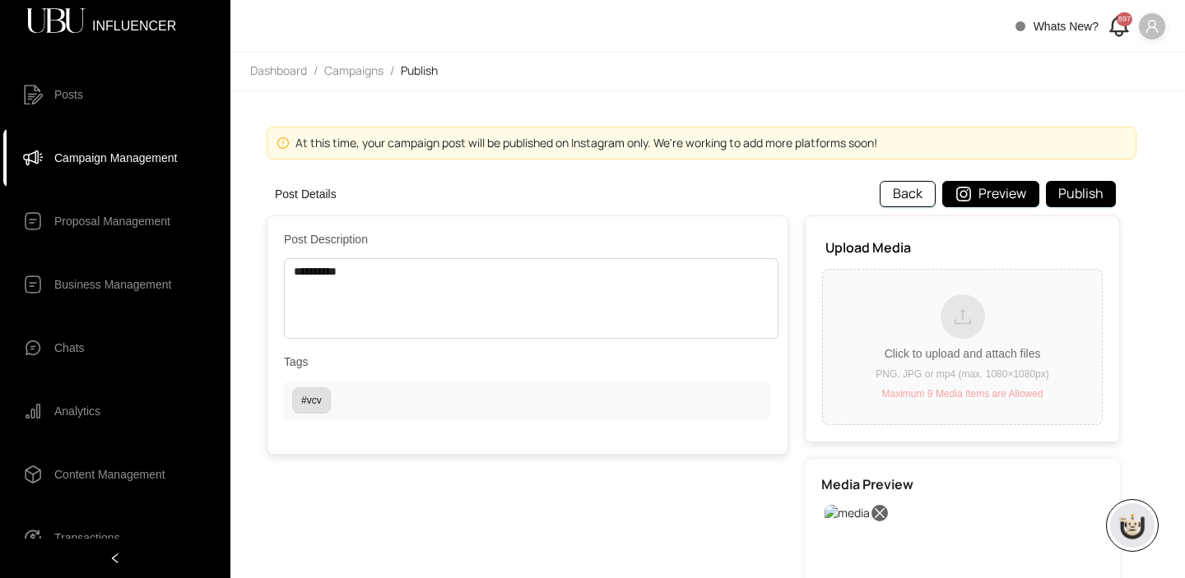
click at [1015, 198] on span "Preview" at bounding box center [1002, 194] width 48 height 21
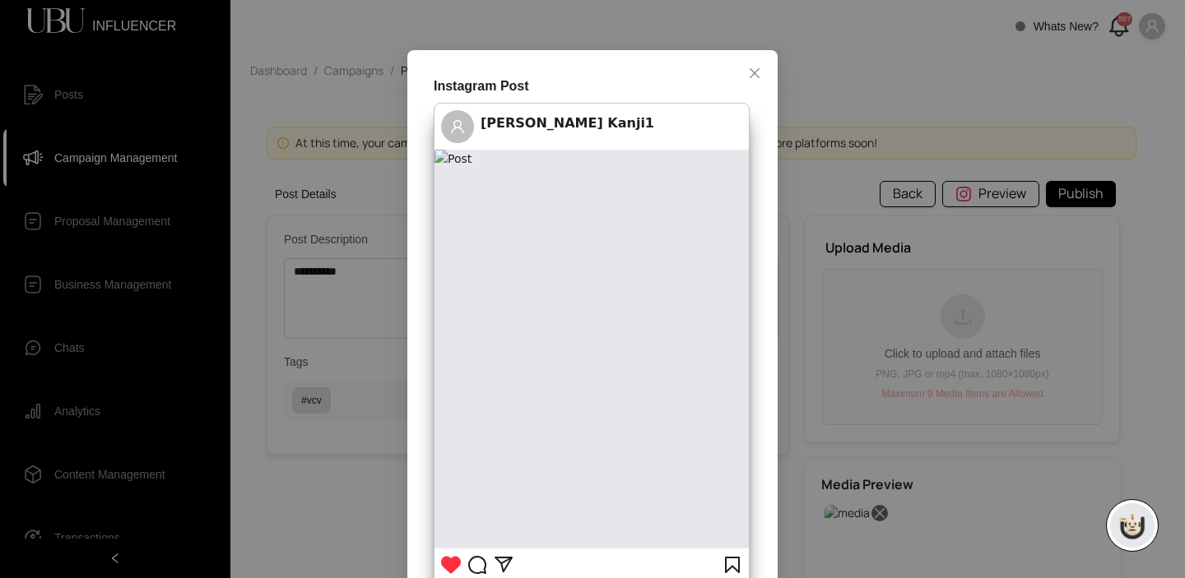
scroll to position [12, 0]
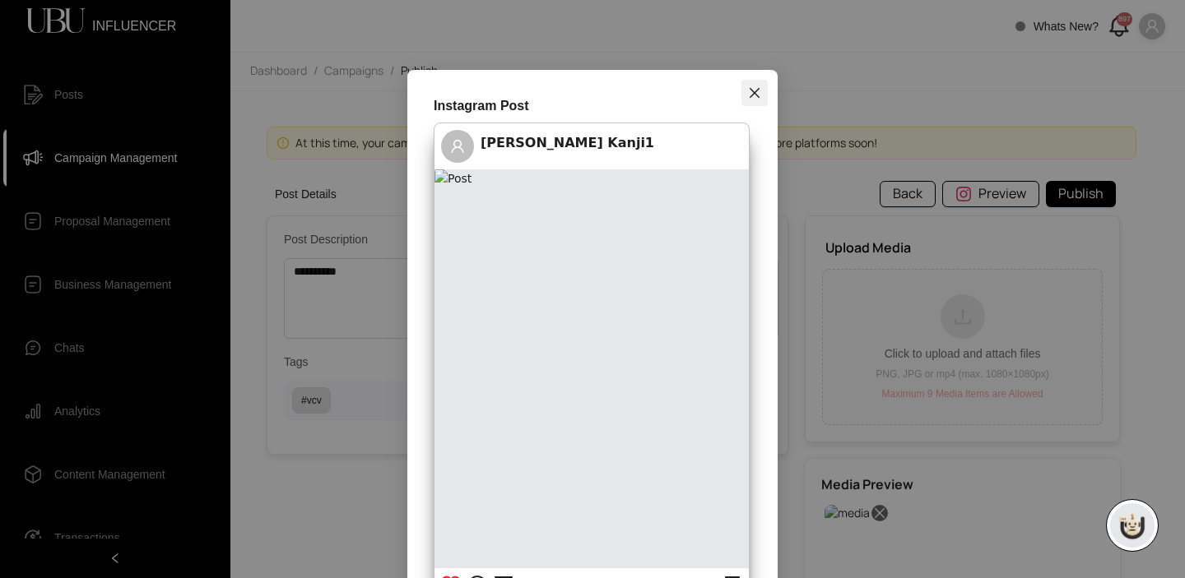
click at [759, 86] on icon "close" at bounding box center [754, 92] width 13 height 13
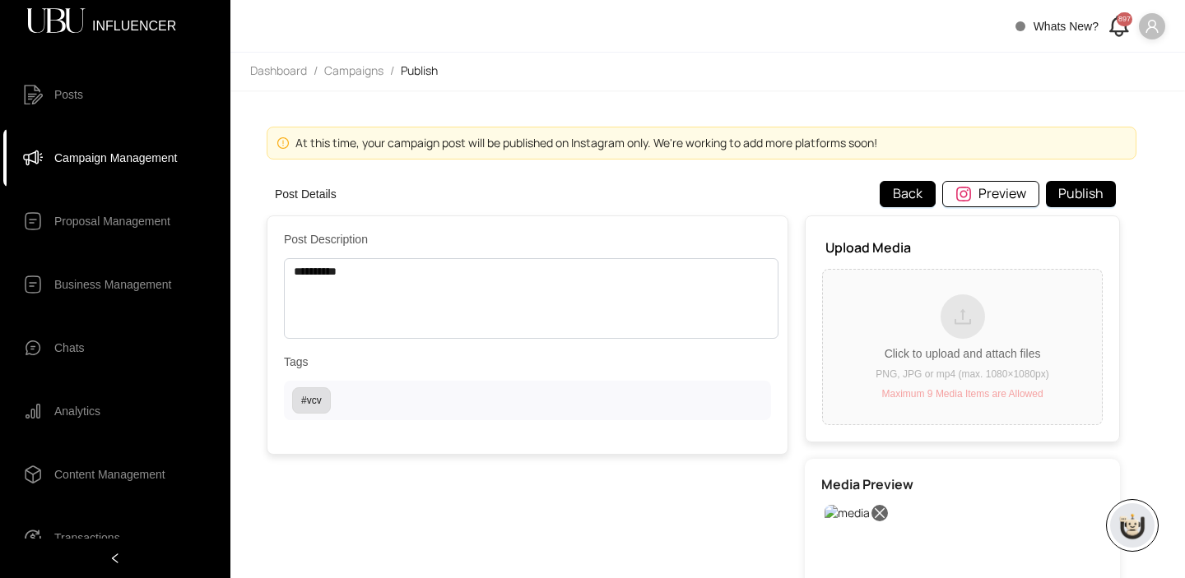
click at [901, 188] on button "Back" at bounding box center [908, 194] width 56 height 26
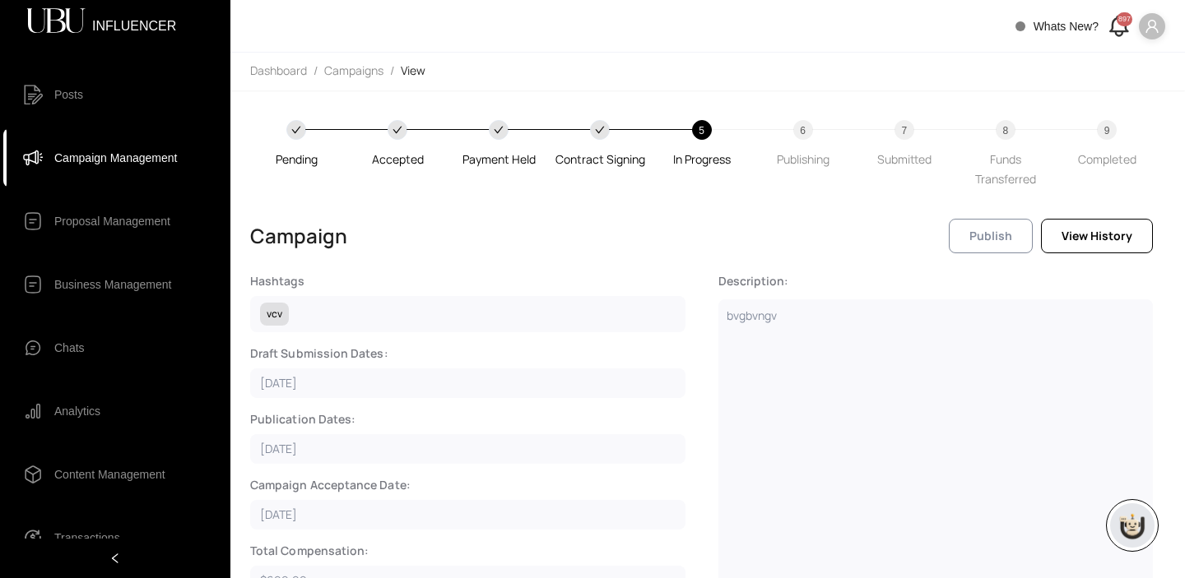
click at [1008, 225] on button "Publish" at bounding box center [991, 236] width 84 height 35
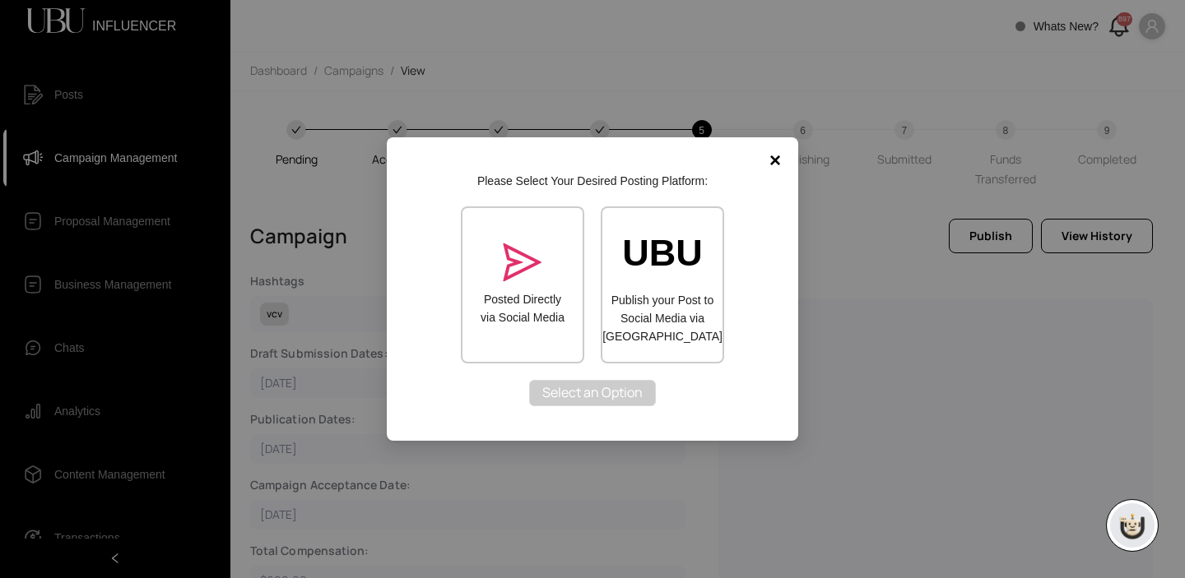
click at [513, 260] on icon "send" at bounding box center [522, 263] width 39 height 39
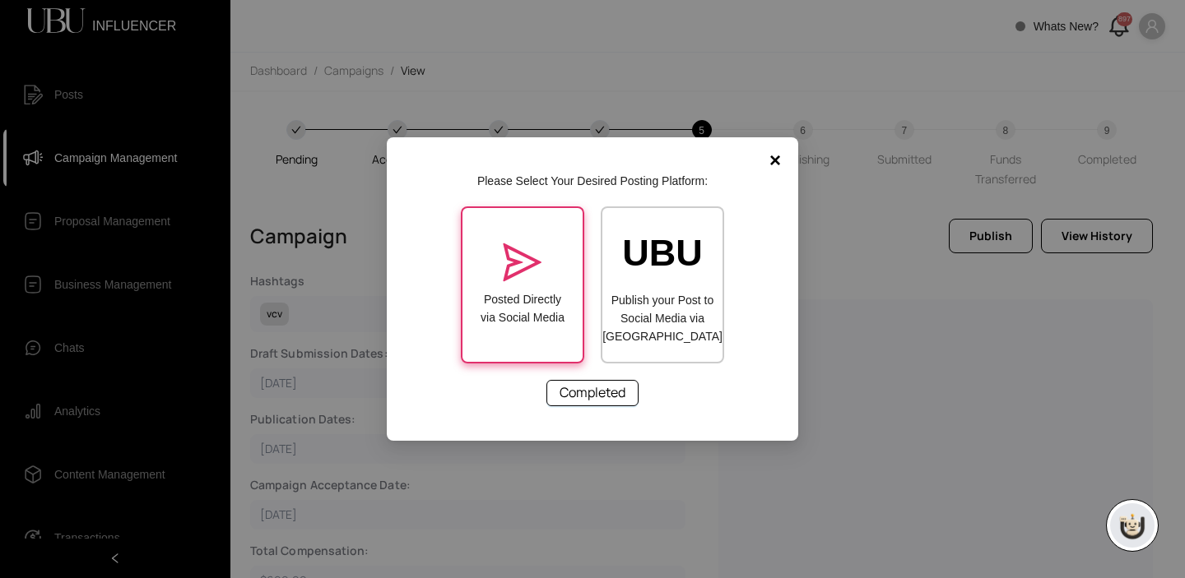
click at [591, 388] on span "Completed" at bounding box center [593, 393] width 66 height 21
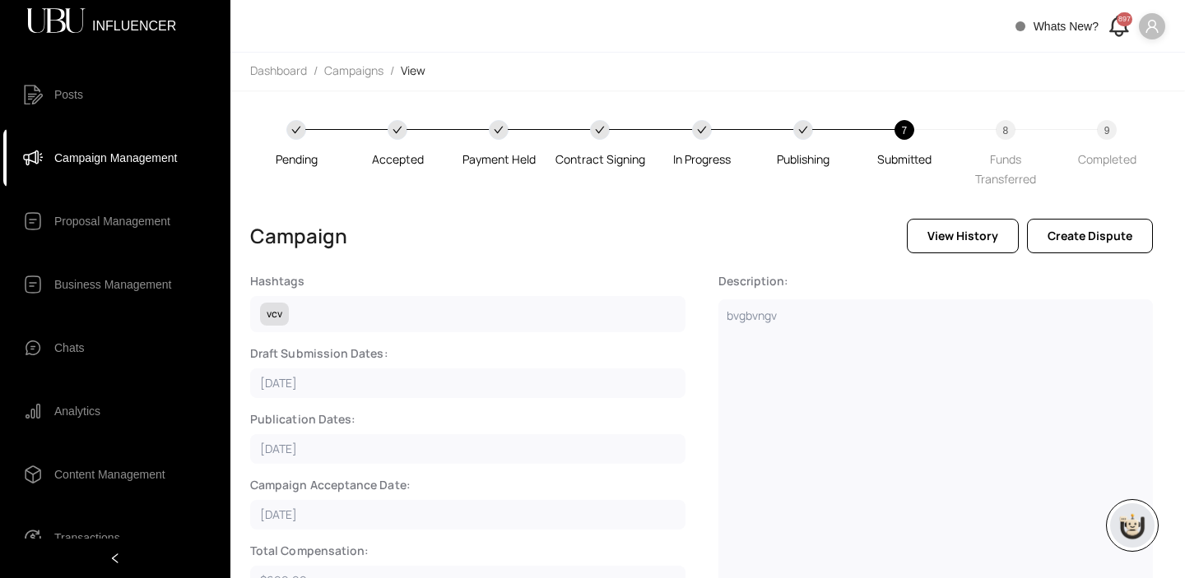
click at [1143, 24] on span at bounding box center [1152, 26] width 26 height 26
click at [1089, 88] on span "Connected Account" at bounding box center [1102, 86] width 100 height 18
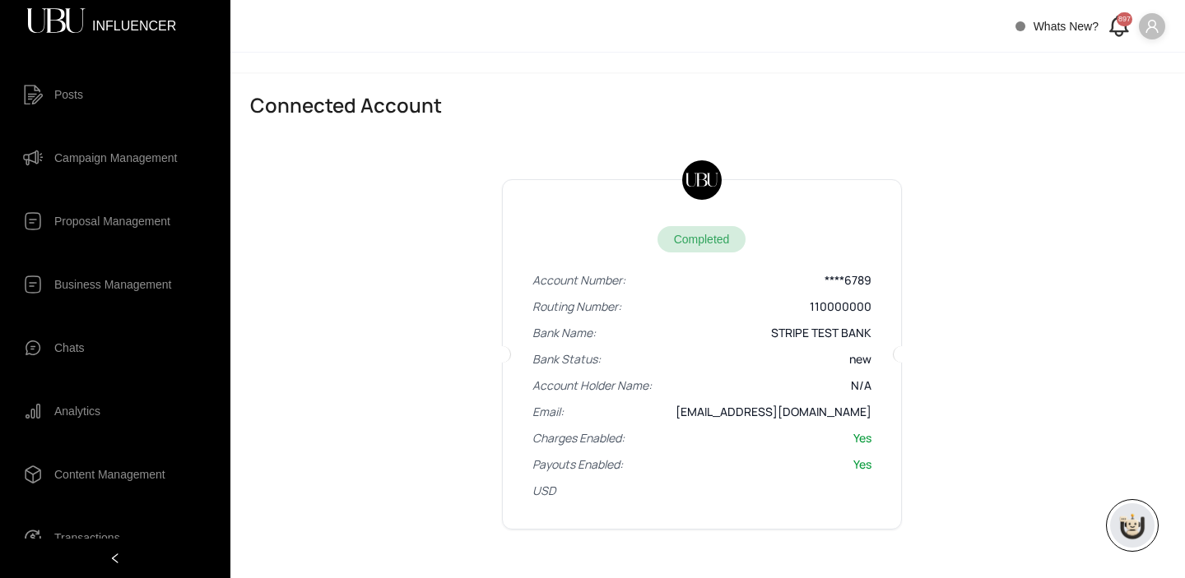
click at [1118, 26] on div "897" at bounding box center [1125, 19] width 16 height 14
click at [1116, 26] on icon at bounding box center [1118, 25] width 27 height 27
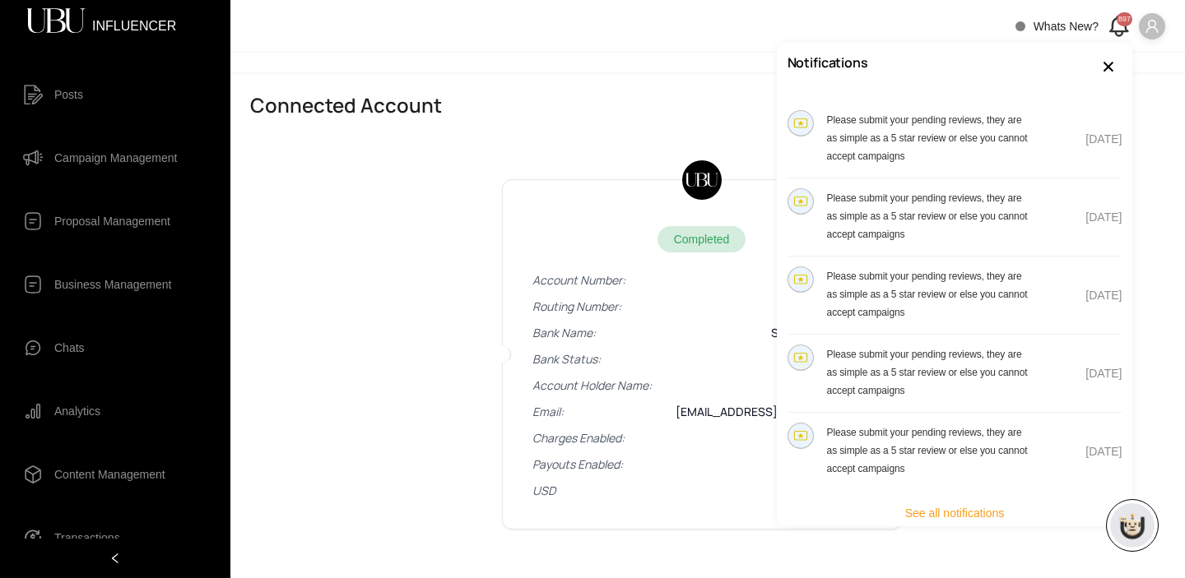
click at [1010, 123] on span "Please submit your pending reviews, they are as simple as a 5 star review or el…" at bounding box center [927, 138] width 201 height 48
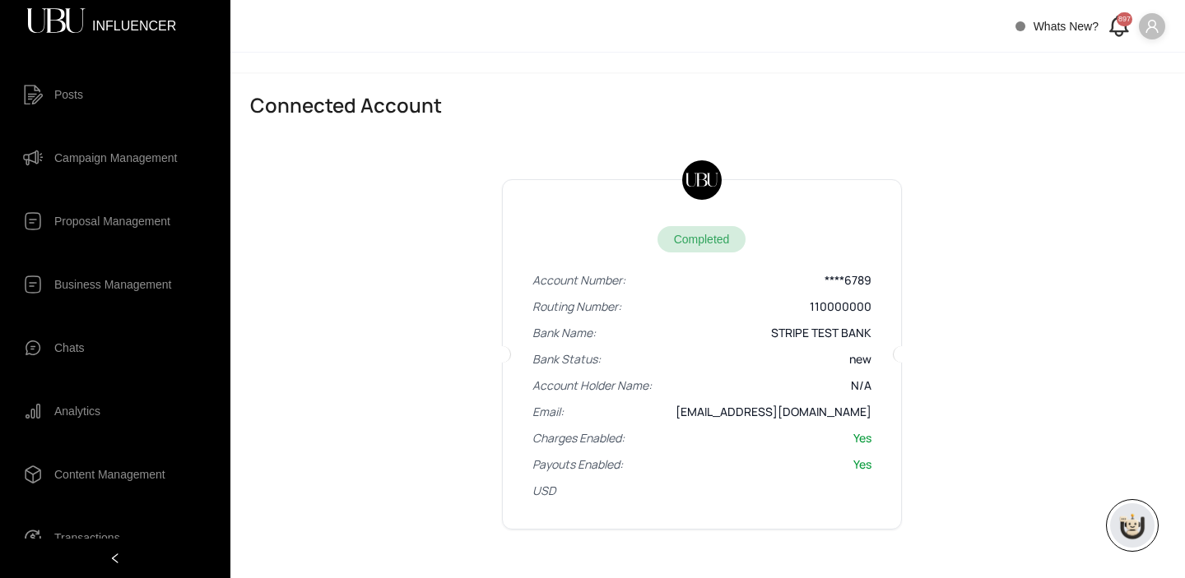
click at [1114, 9] on header "Whats New? 897" at bounding box center [707, 26] width 955 height 53
click at [1116, 27] on icon at bounding box center [1118, 25] width 27 height 27
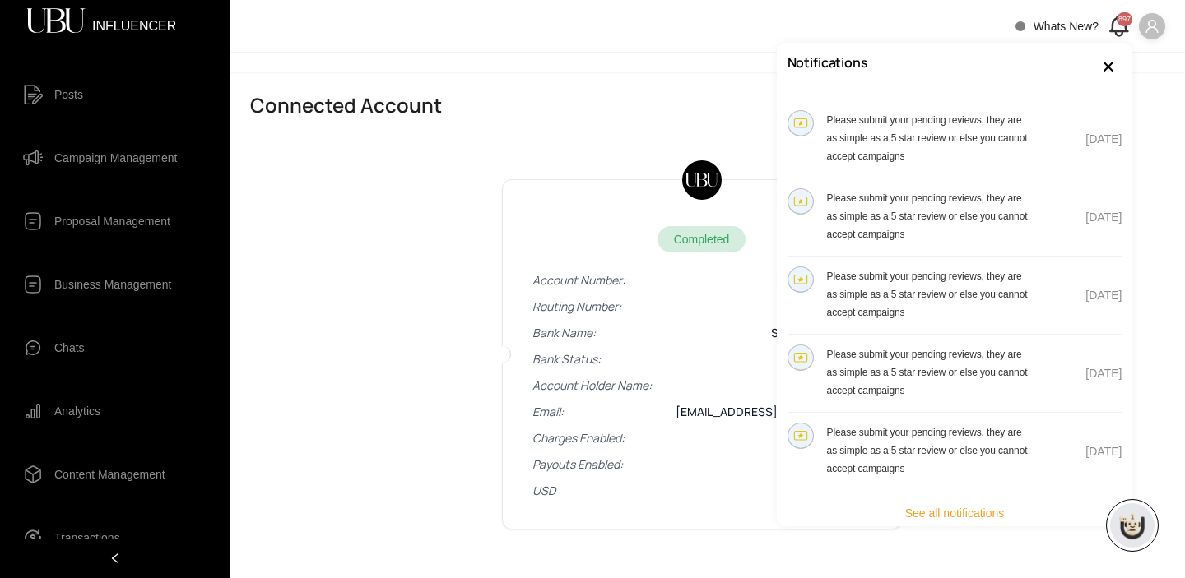
click at [887, 128] on h4 "Please submit your pending reviews, they are as simple as a 5 star review or el…" at bounding box center [930, 137] width 207 height 54
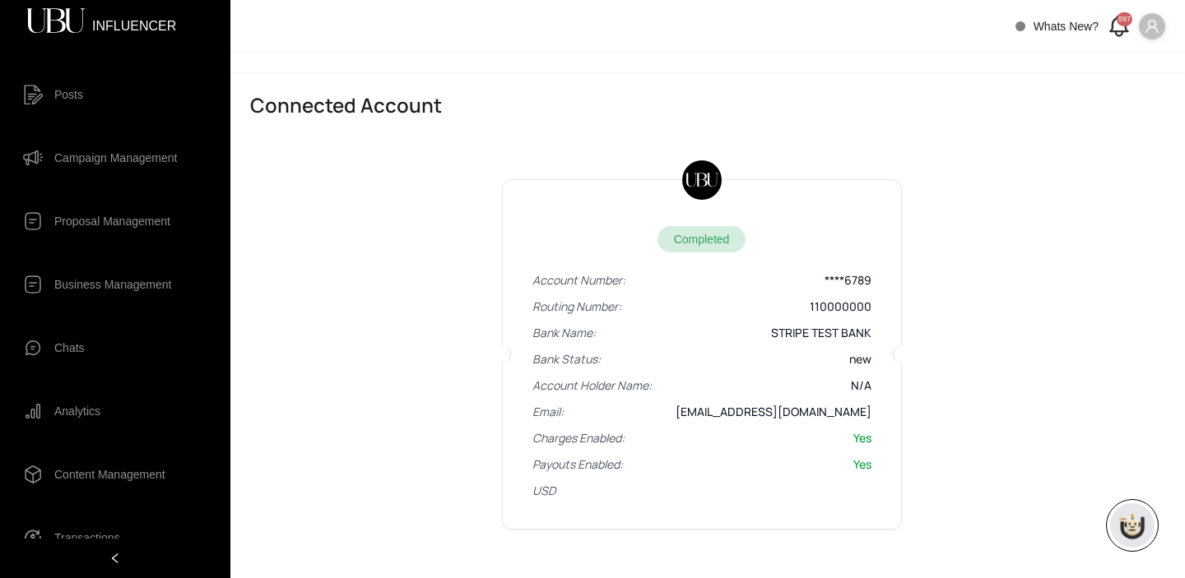
click at [91, 154] on span "Campaign Management" at bounding box center [115, 158] width 123 height 33
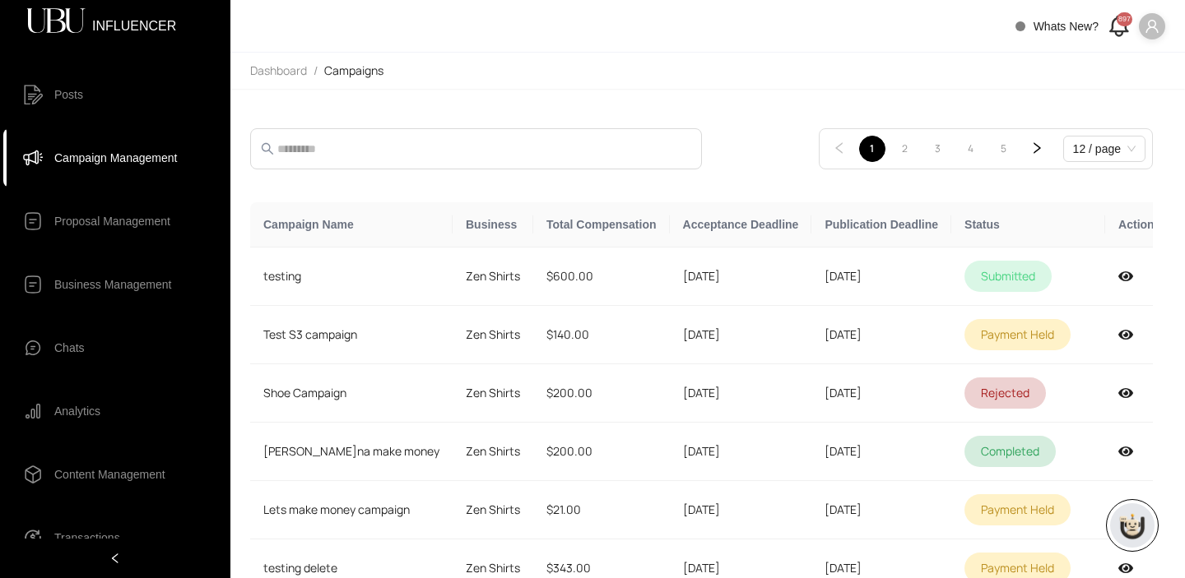
click at [1119, 26] on div "897" at bounding box center [1125, 19] width 16 height 14
click at [1122, 22] on div "897" at bounding box center [1125, 19] width 16 height 14
click at [1111, 34] on icon at bounding box center [1118, 25] width 27 height 27
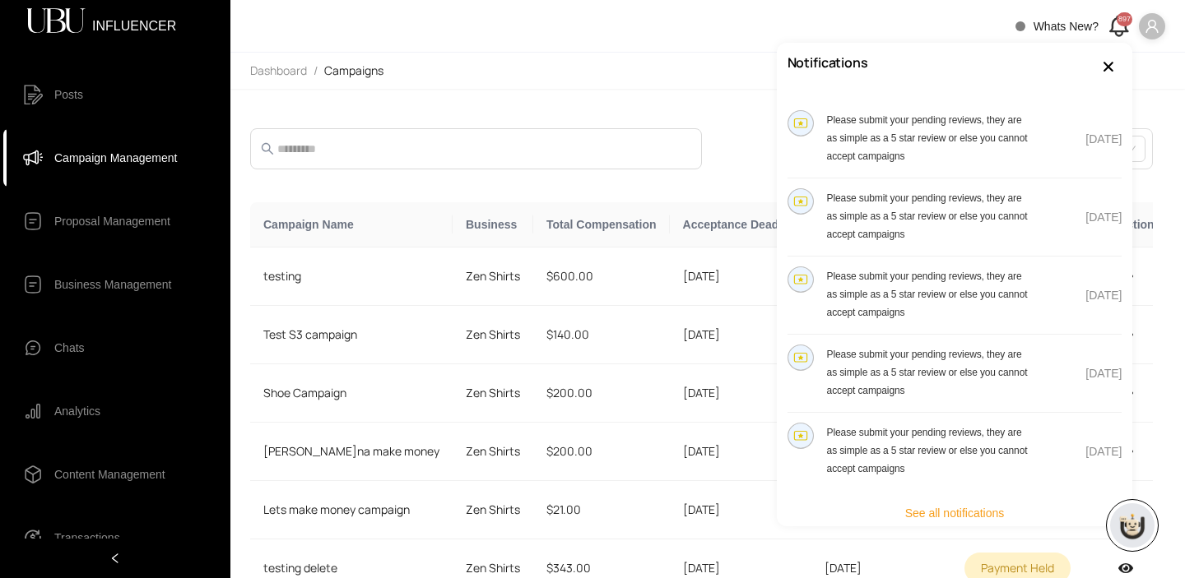
click at [512, 57] on div "Dashboard / Campaigns" at bounding box center [707, 71] width 955 height 36
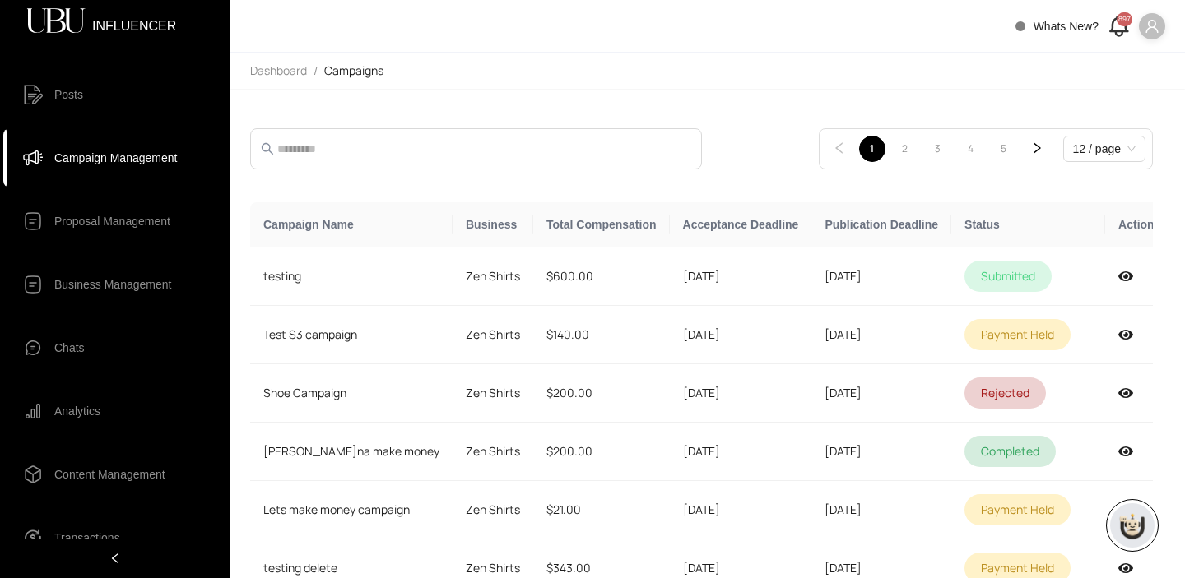
click at [1116, 27] on icon at bounding box center [1118, 25] width 27 height 27
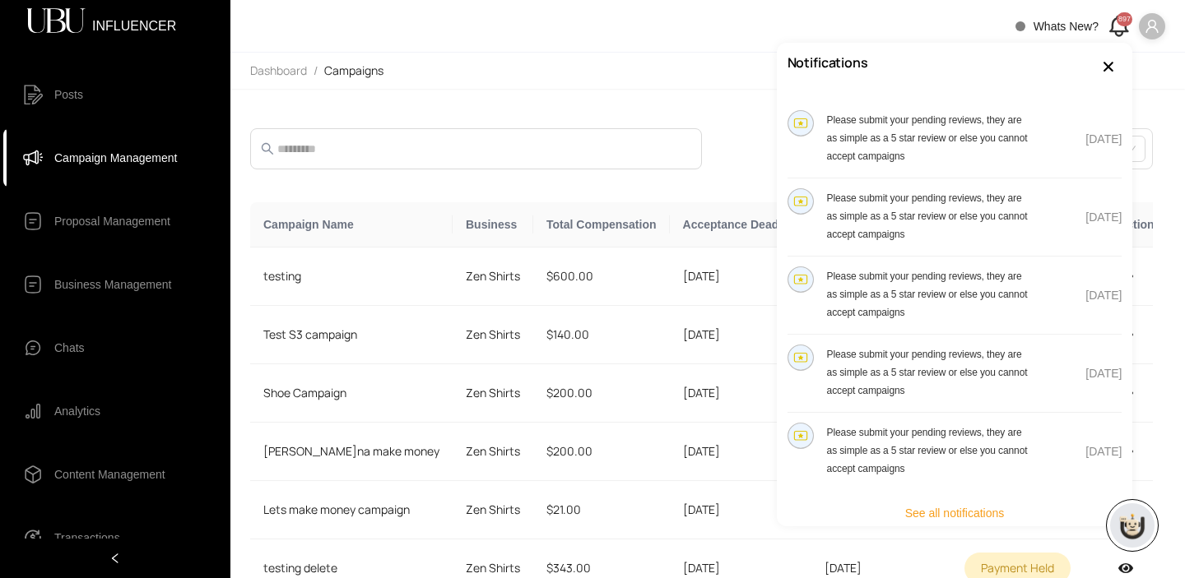
click at [924, 508] on span "See all notifications" at bounding box center [955, 513] width 100 height 18
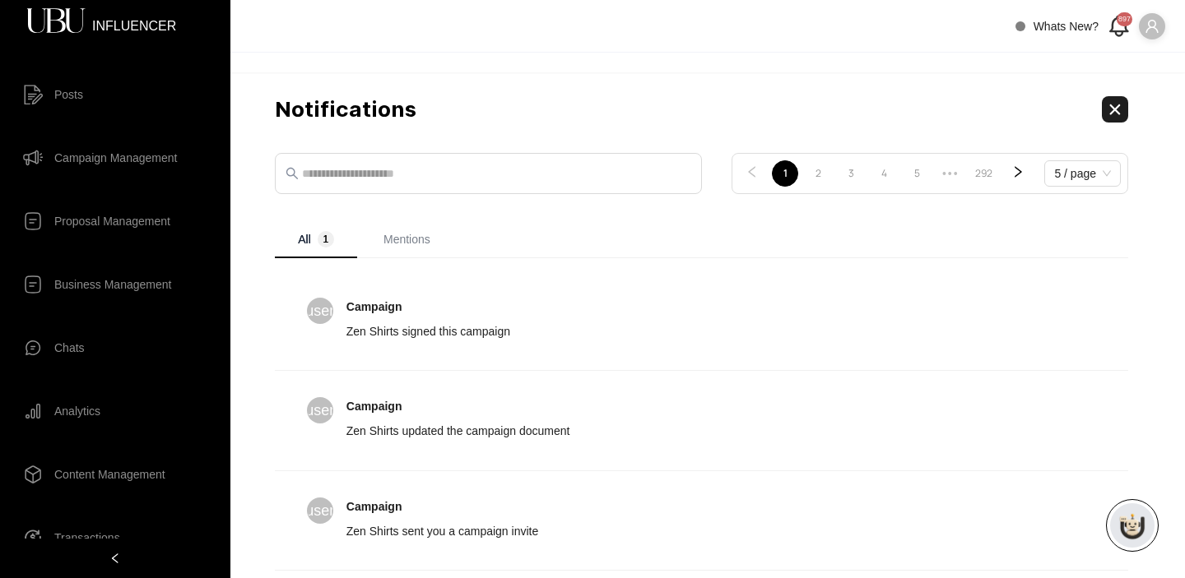
click at [1120, 26] on div "897" at bounding box center [1125, 19] width 16 height 14
click at [1121, 24] on div "897" at bounding box center [1125, 19] width 16 height 14
click at [1114, 28] on icon at bounding box center [1118, 25] width 27 height 27
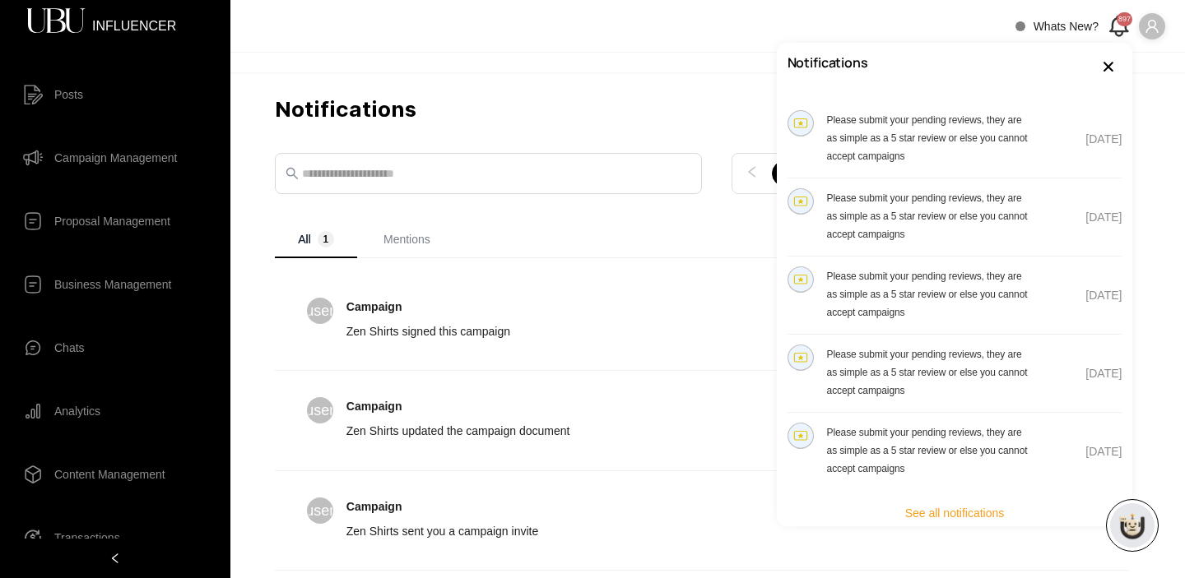
click at [973, 128] on h4 "Please submit your pending reviews, they are as simple as a 5 star review or el…" at bounding box center [930, 137] width 207 height 54
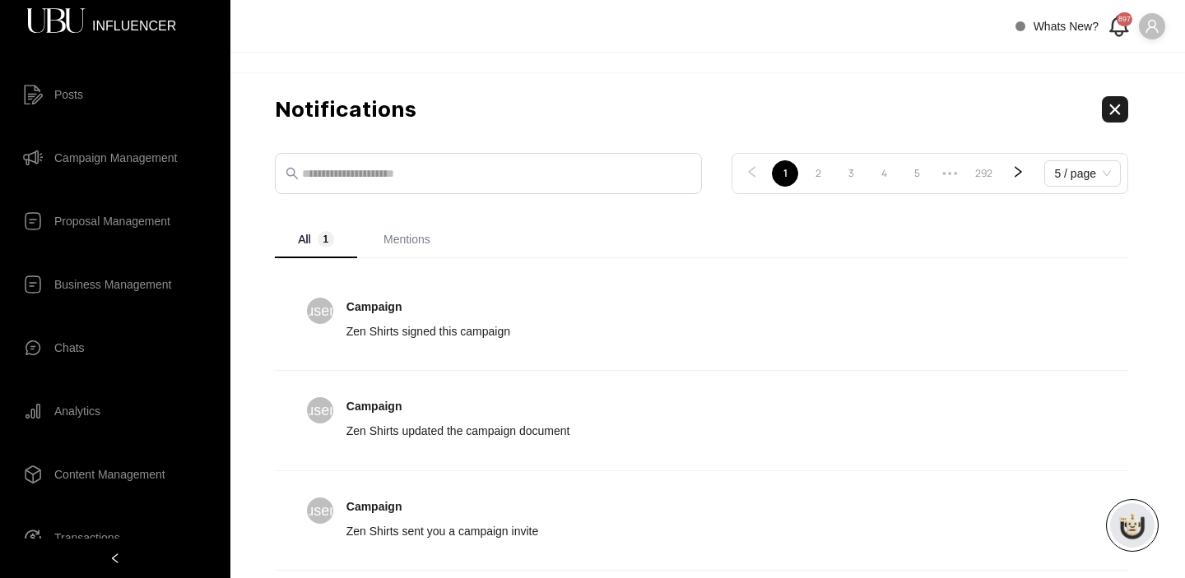
click at [1118, 26] on div "897" at bounding box center [1125, 19] width 16 height 14
click at [1118, 26] on div "892" at bounding box center [1125, 19] width 16 height 14
click at [1114, 27] on icon at bounding box center [1118, 25] width 27 height 27
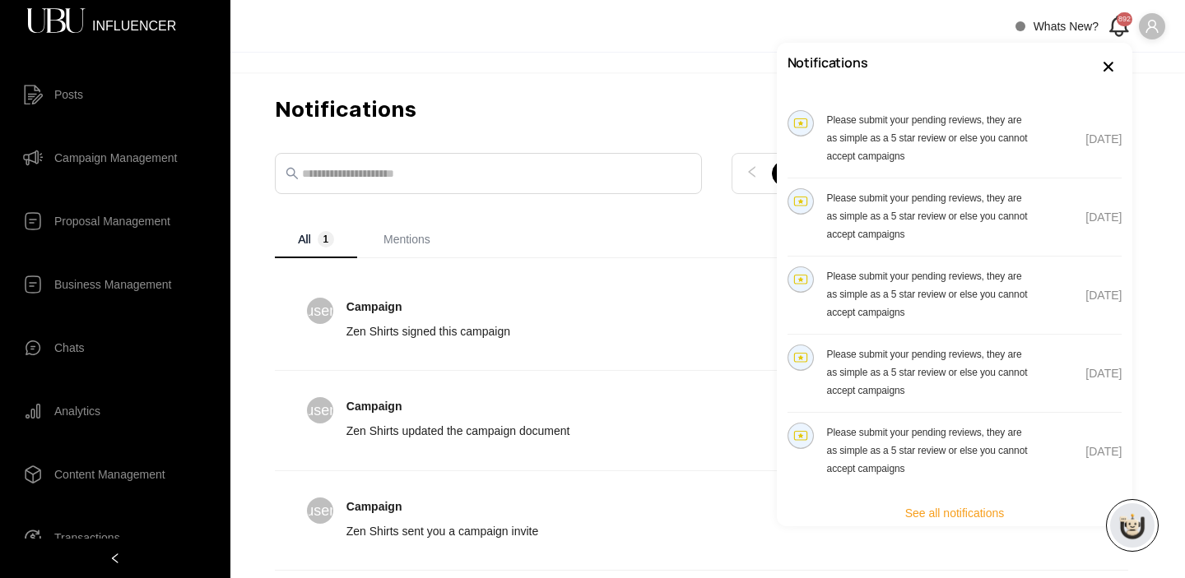
click at [667, 86] on main "Notifications 1 2 3 4 5 ••• 292 5 / page All 1 Mentions user Campaign Zen Shirt…" at bounding box center [707, 325] width 955 height 506
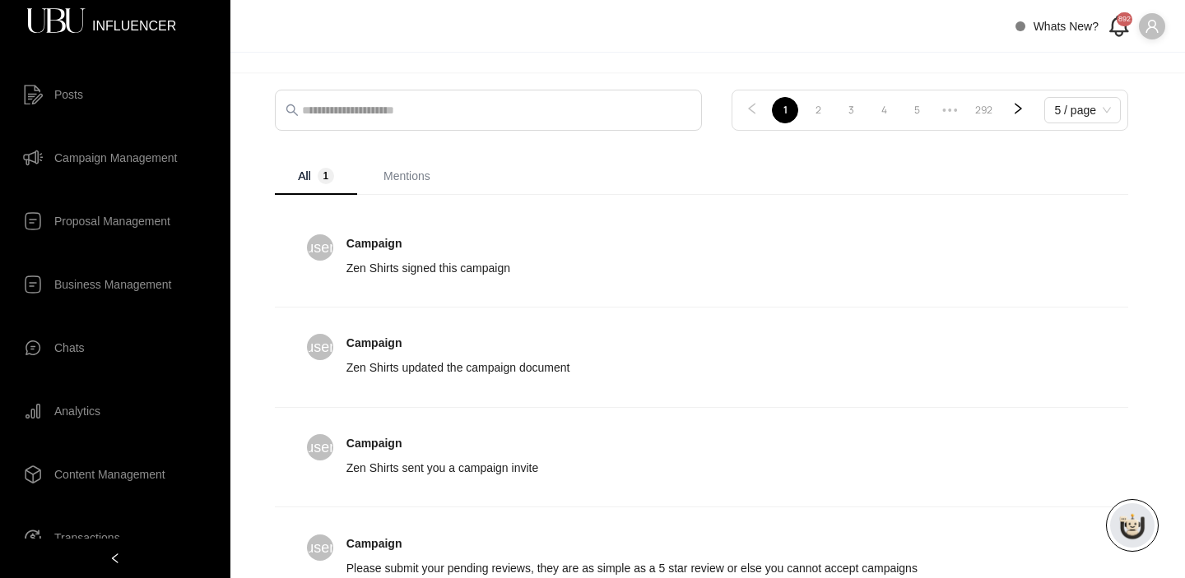
scroll to position [83, 0]
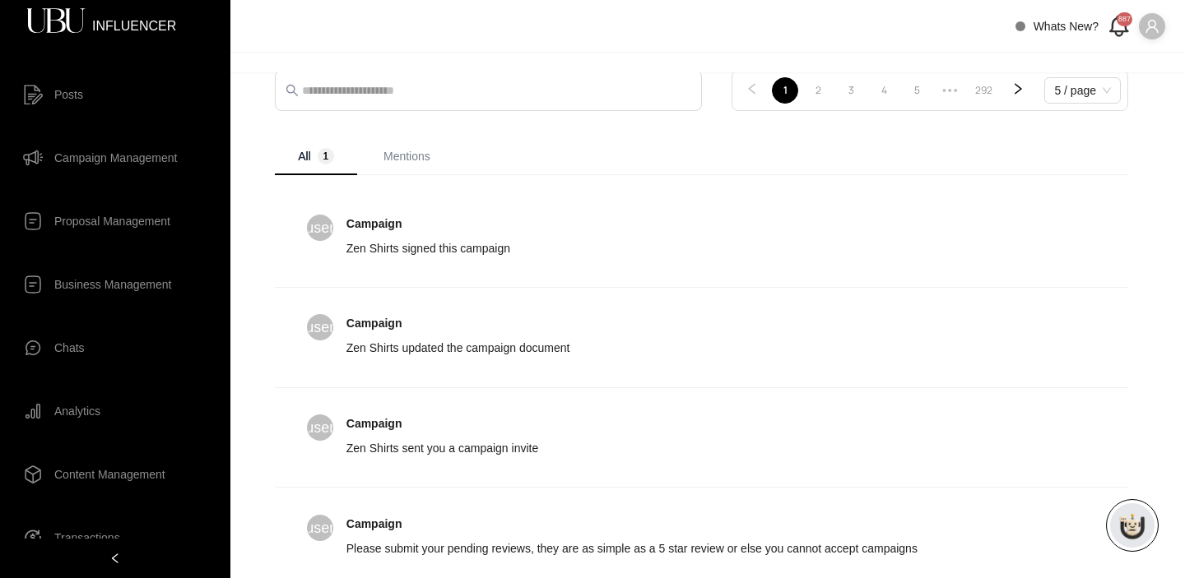
click at [128, 152] on span "Campaign Management" at bounding box center [115, 158] width 123 height 33
